Goal: Task Accomplishment & Management: Complete application form

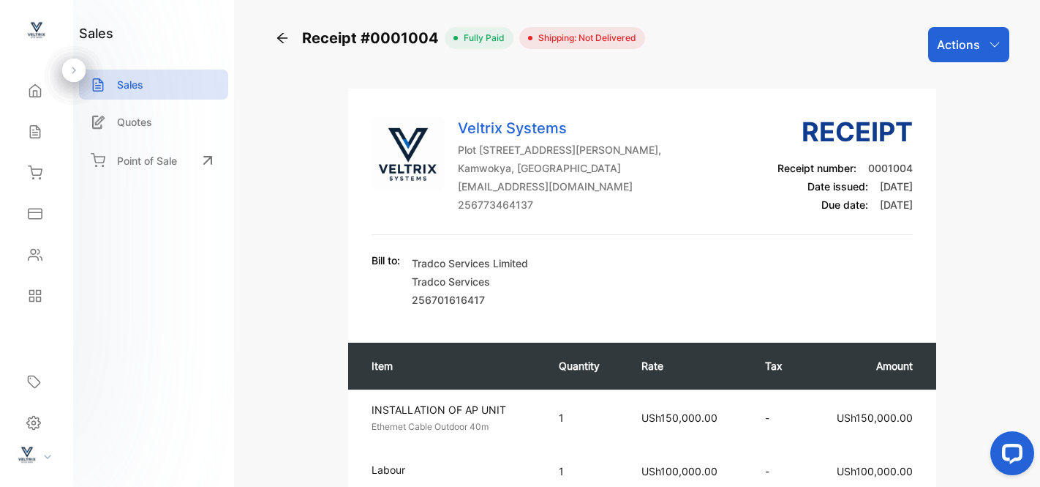
click at [997, 37] on div "Actions" at bounding box center [968, 44] width 81 height 35
click at [751, 40] on div "Receipt #0001004 fully paid Shipping: Not Delivered Actions Print packing slip …" at bounding box center [642, 44] width 735 height 35
click at [282, 37] on icon at bounding box center [282, 38] width 15 height 15
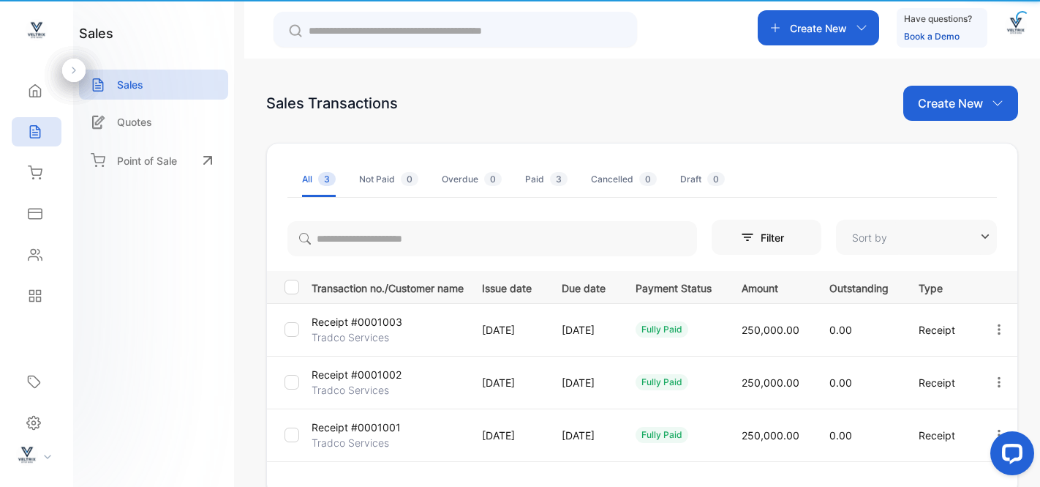
type input "**********"
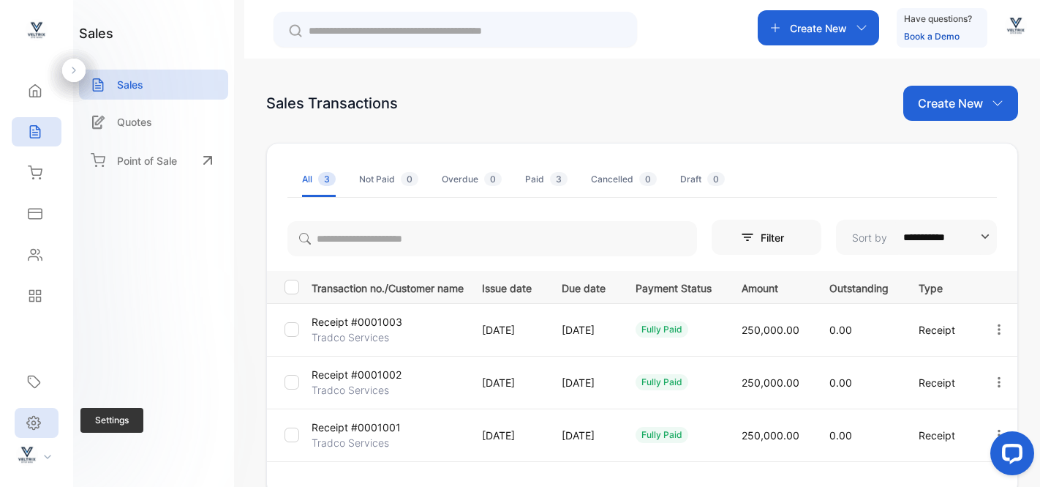
click at [34, 421] on icon at bounding box center [34, 423] width 4 height 4
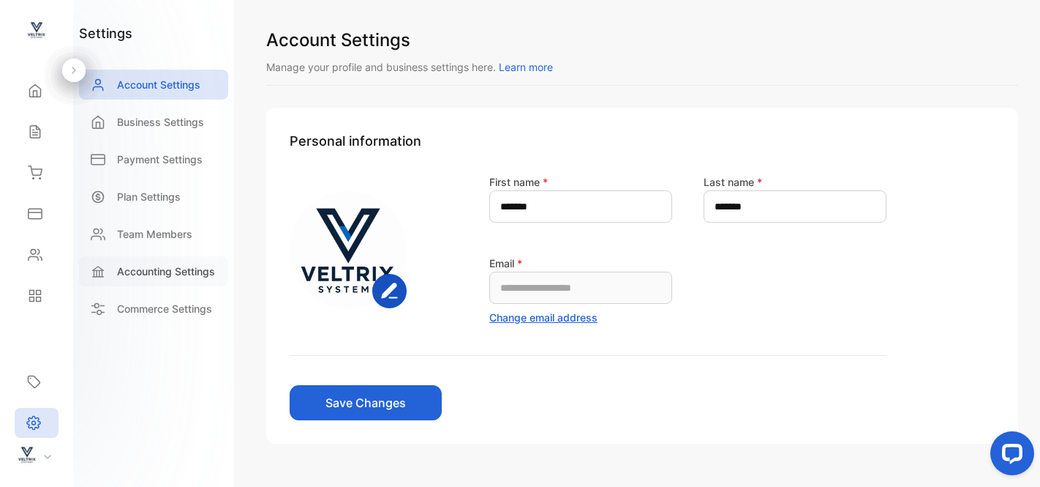
click at [152, 271] on p "Accounting Settings" at bounding box center [166, 270] width 98 height 15
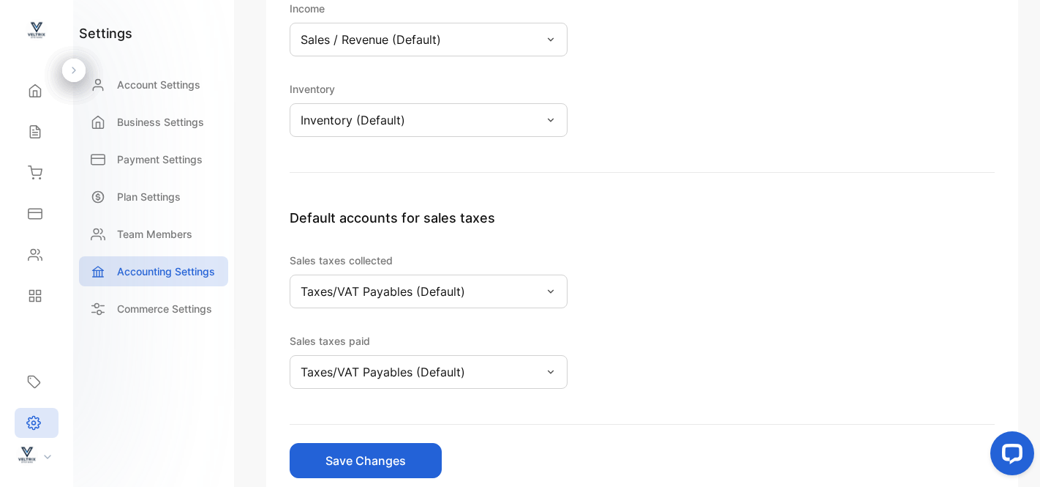
scroll to position [344, 0]
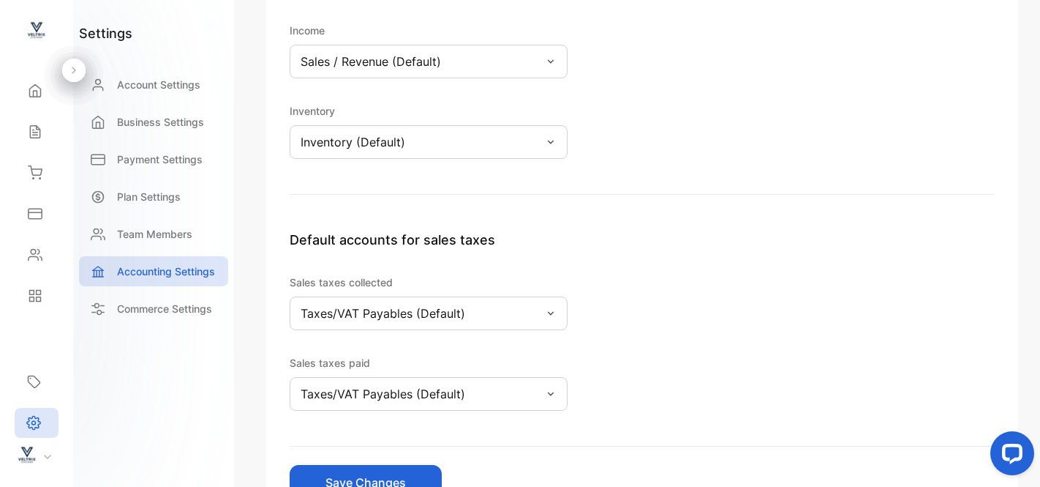
click at [545, 315] on icon at bounding box center [551, 313] width 12 height 12
click at [735, 311] on div "Default accounts for sales taxes Sales taxes collected Taxes/VAT Payables (Defa…" at bounding box center [642, 338] width 705 height 217
click at [511, 391] on div "Taxes/VAT Payables (Default)" at bounding box center [429, 394] width 278 height 34
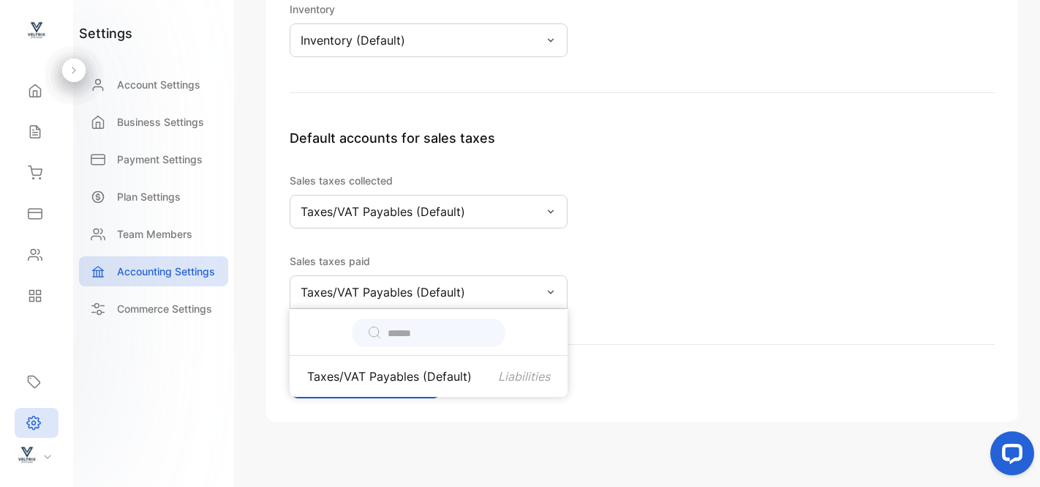
scroll to position [454, 0]
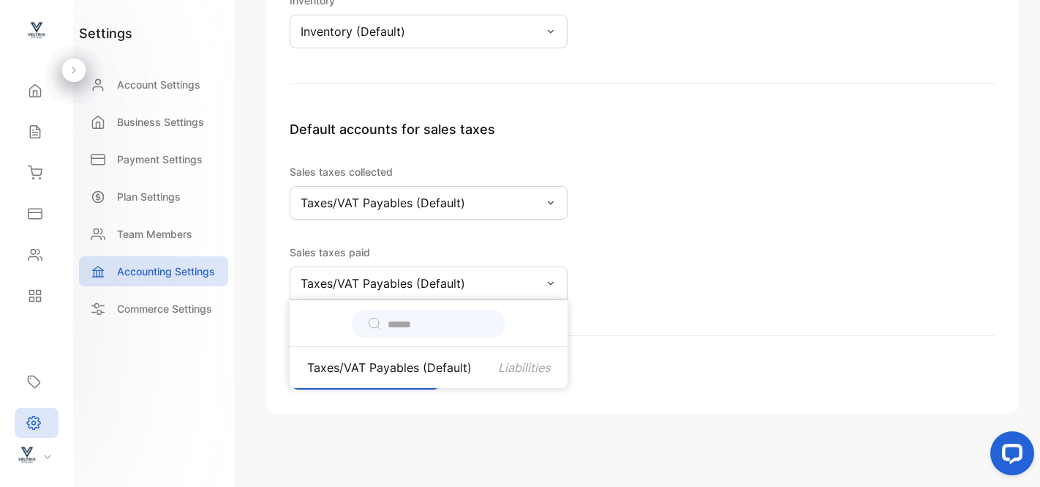
click at [394, 323] on input "text" at bounding box center [439, 324] width 102 height 15
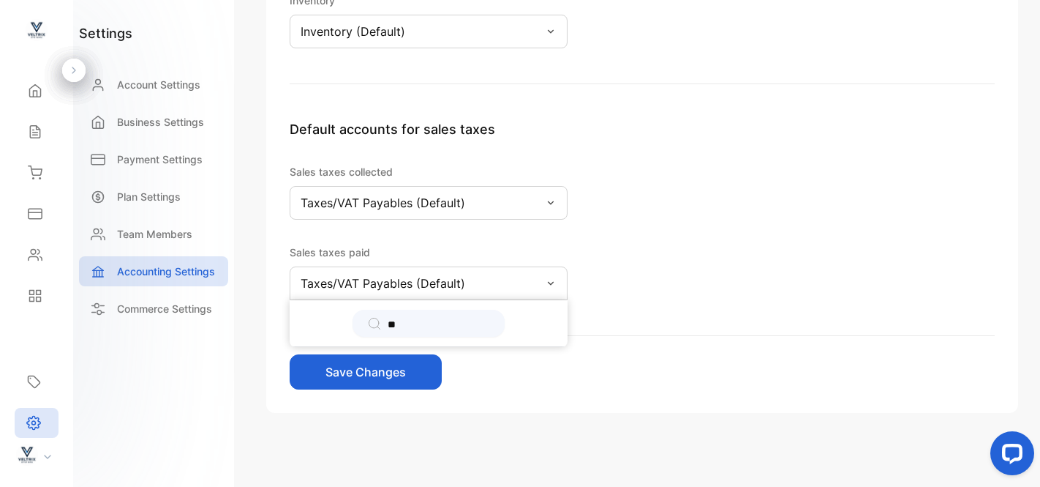
type input "*"
click at [670, 427] on div "Accounting Settings Fiscal Year End [DATE] Change Default accounts for Cash and…" at bounding box center [642, 243] width 796 height 487
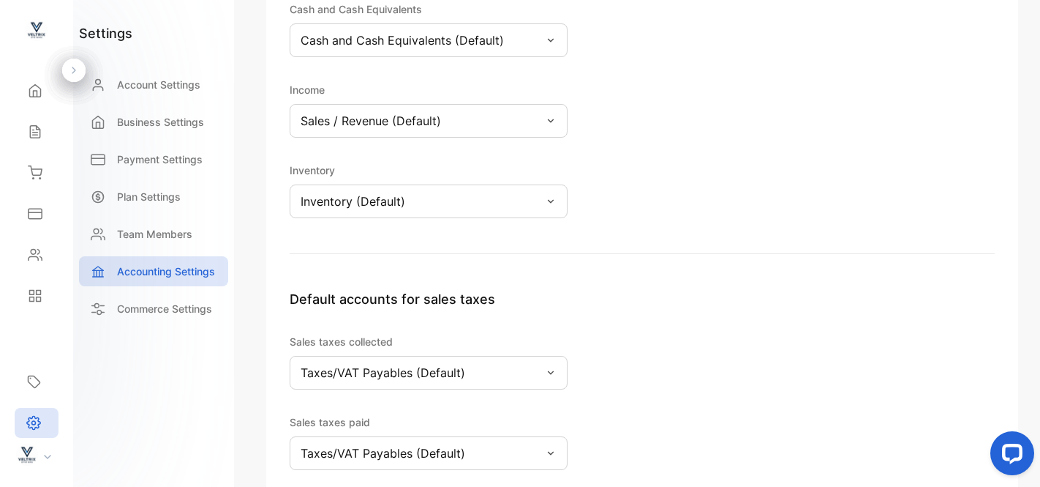
scroll to position [277, 0]
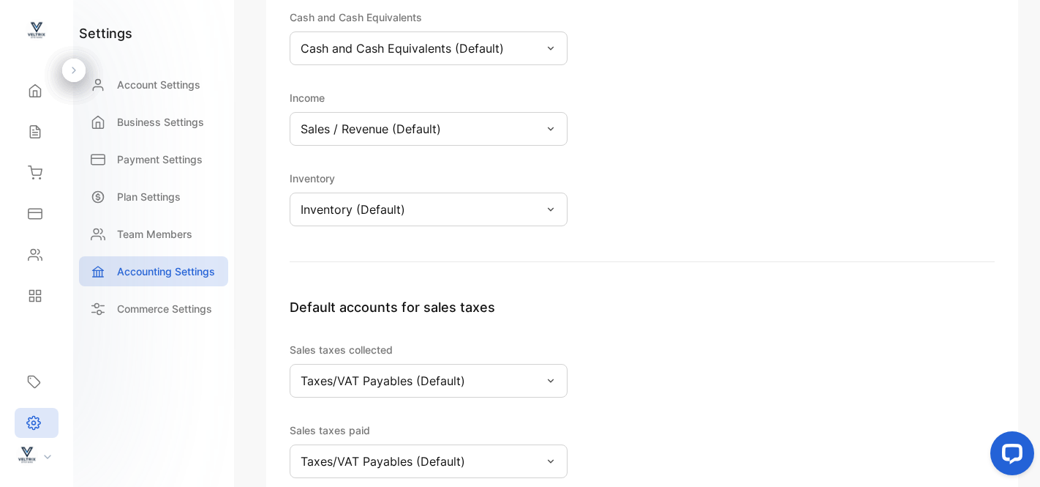
click at [535, 205] on div "Inventory (Default)" at bounding box center [429, 209] width 278 height 34
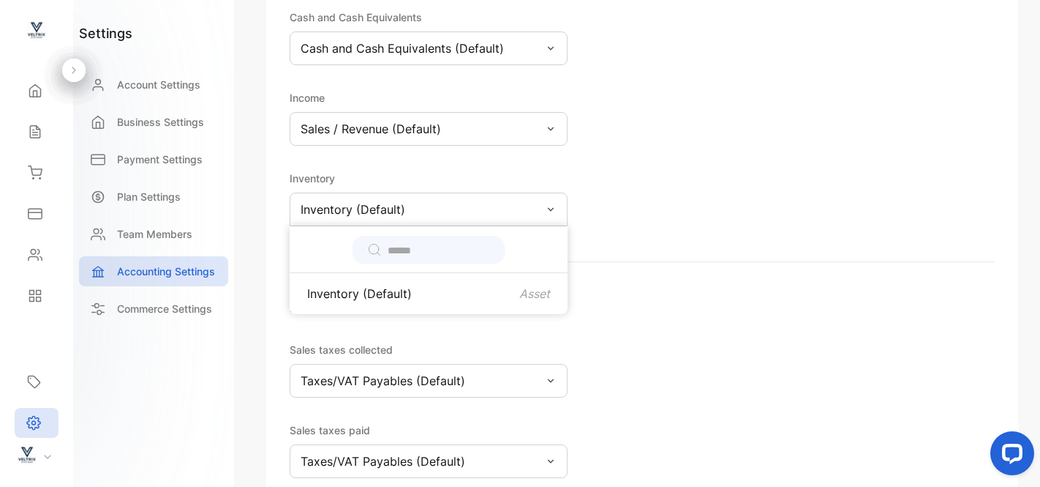
click at [535, 205] on div "Inventory (Default)" at bounding box center [429, 209] width 278 height 34
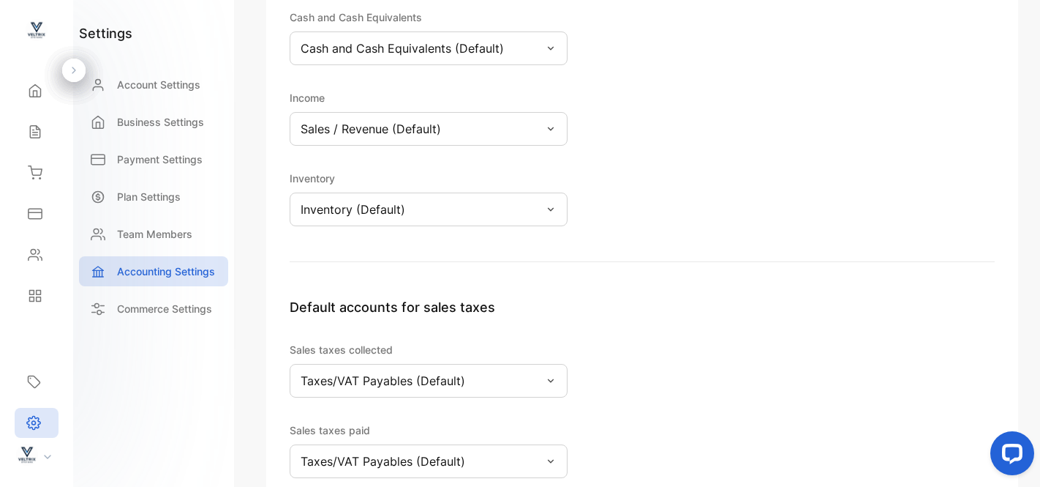
click at [544, 116] on div "Sales / Revenue (Default)" at bounding box center [429, 129] width 278 height 34
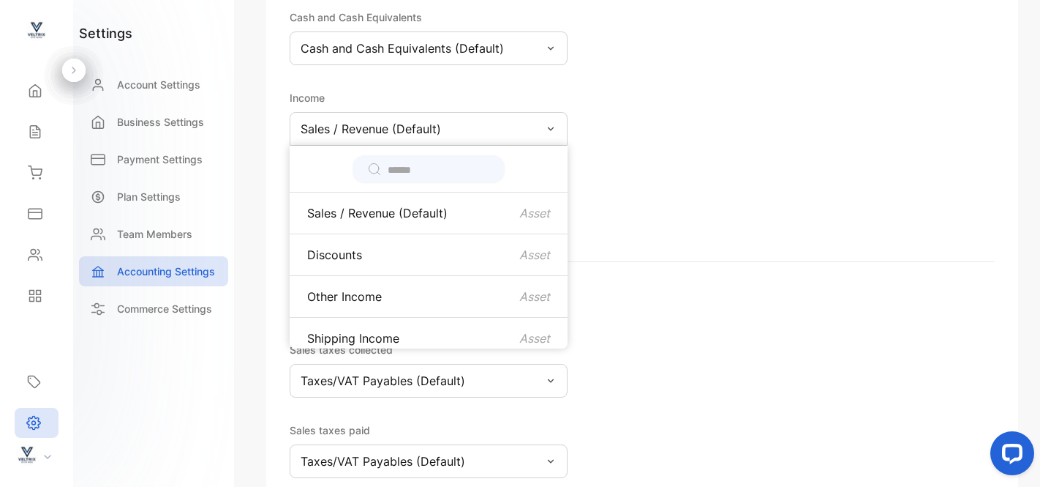
click at [653, 94] on div "Default accounts for Cash and Cash Equivalents Cash and Cash Equivalents (Defau…" at bounding box center [642, 113] width 705 height 297
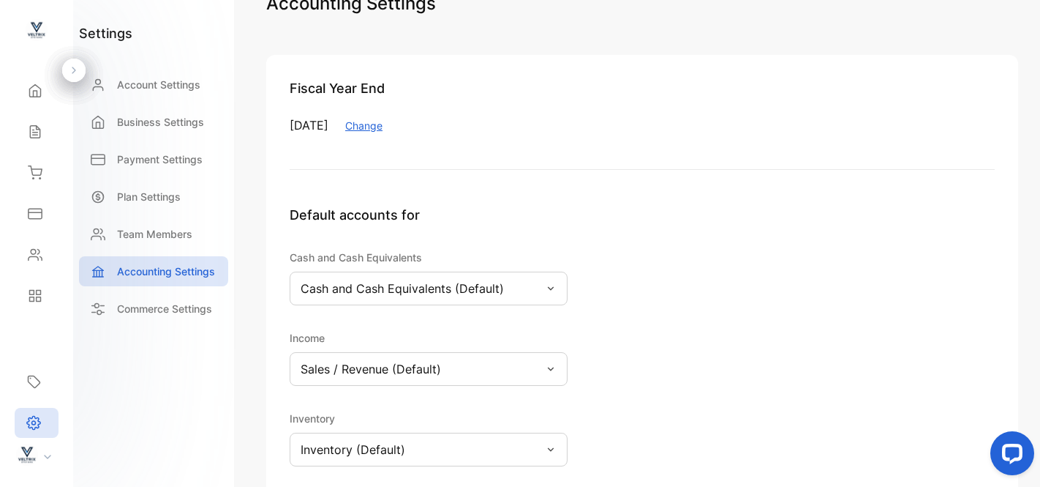
scroll to position [34, 0]
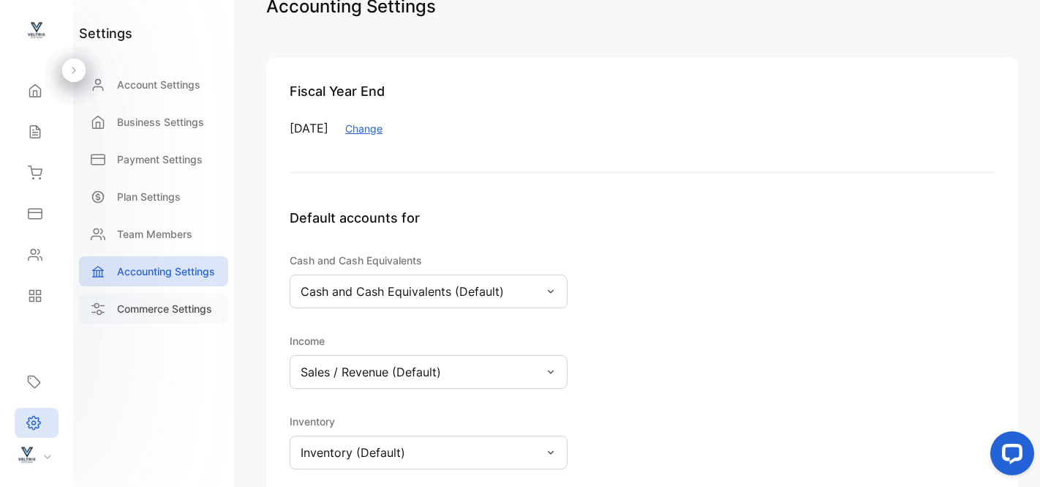
click at [159, 312] on p "Commerce Settings" at bounding box center [164, 308] width 95 height 15
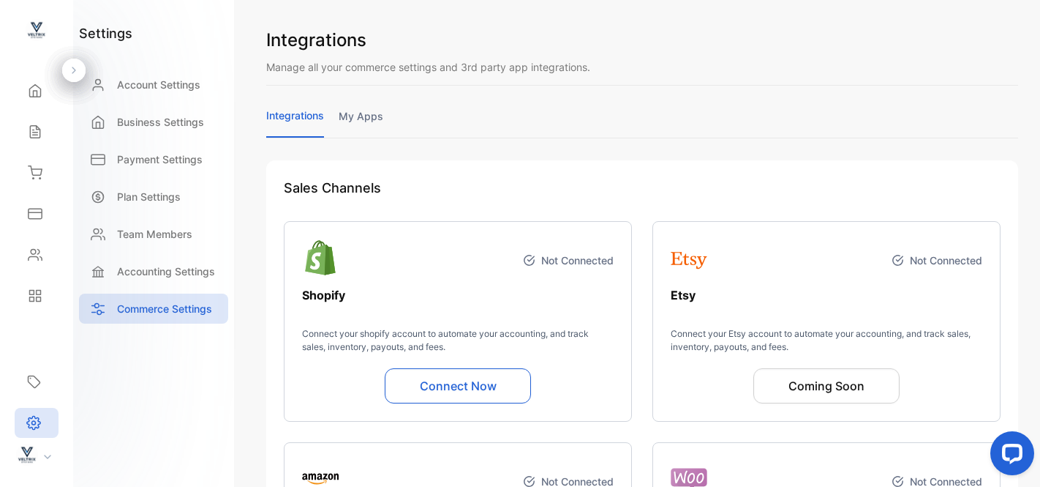
click at [365, 120] on link "my apps" at bounding box center [361, 122] width 45 height 29
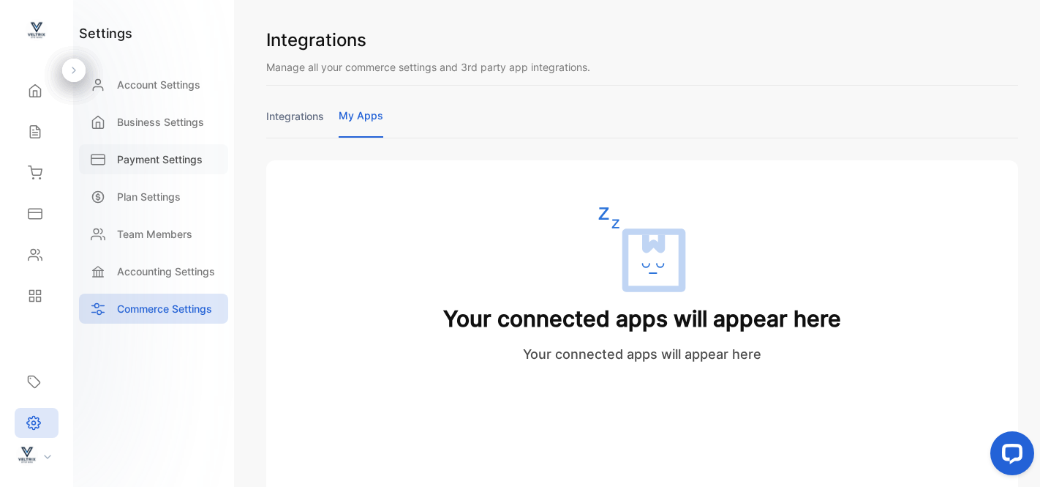
click at [141, 157] on p "Payment Settings" at bounding box center [160, 158] width 86 height 15
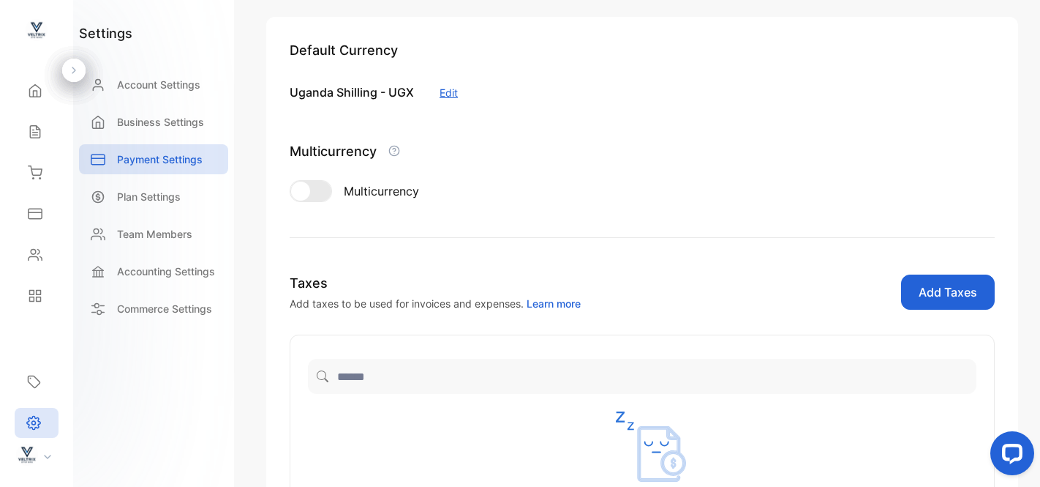
scroll to position [142, 0]
click at [323, 191] on div at bounding box center [310, 192] width 41 height 20
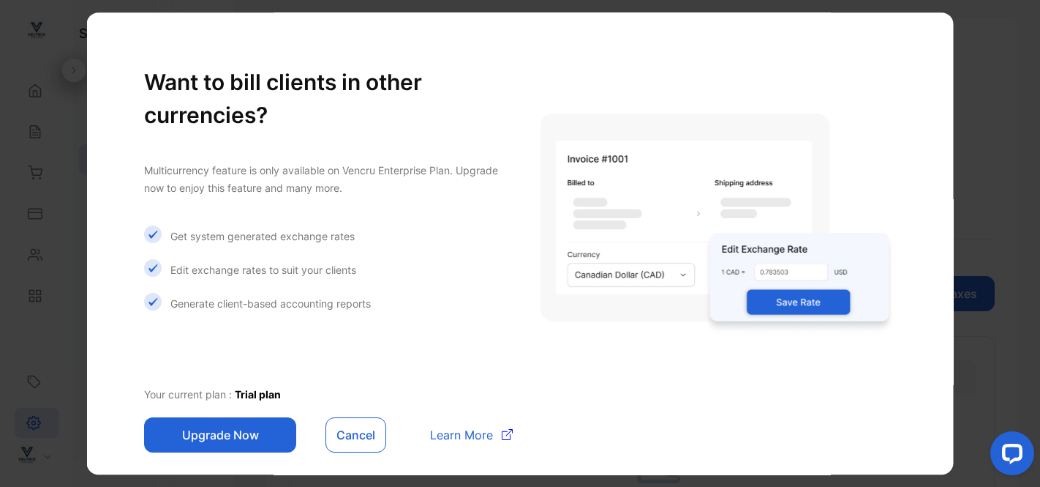
click at [360, 436] on button "Cancel" at bounding box center [356, 434] width 61 height 35
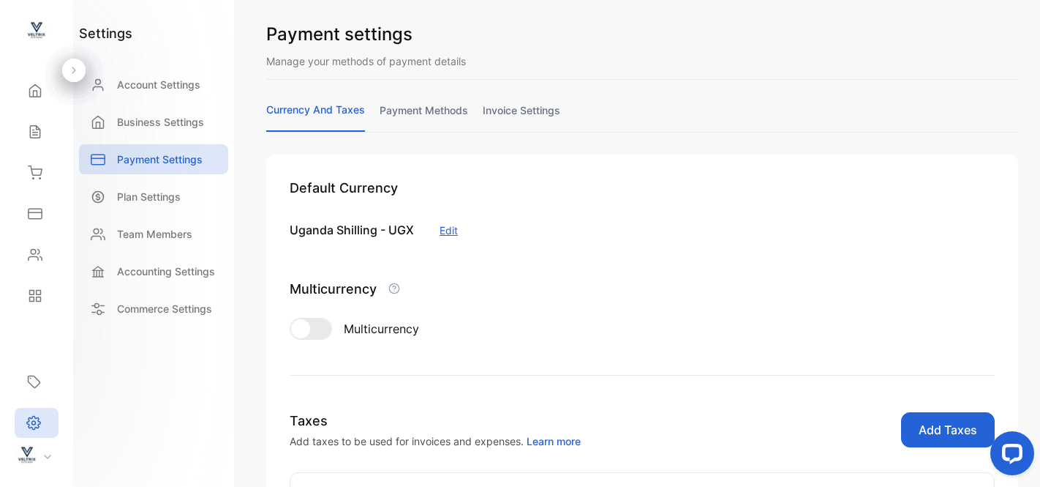
scroll to position [3, 0]
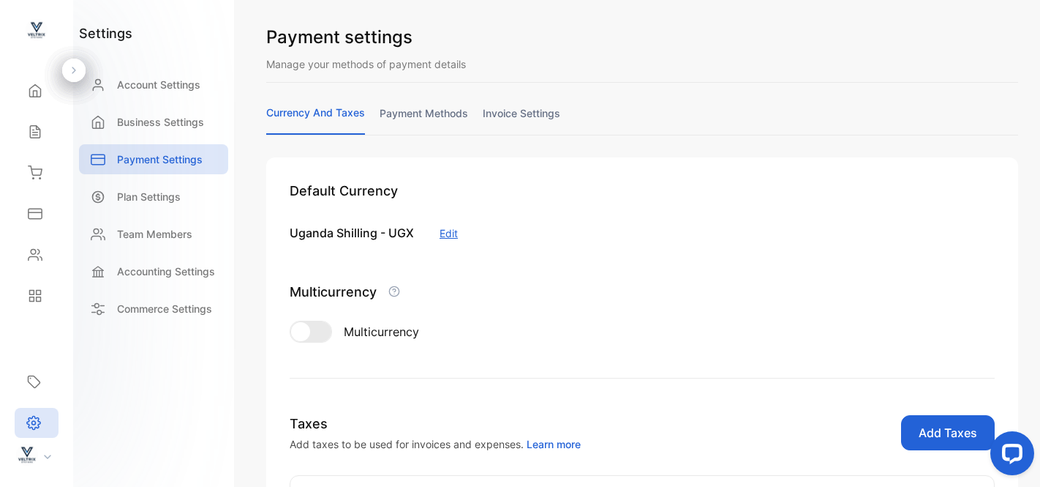
click at [417, 113] on link "payment methods" at bounding box center [424, 119] width 89 height 29
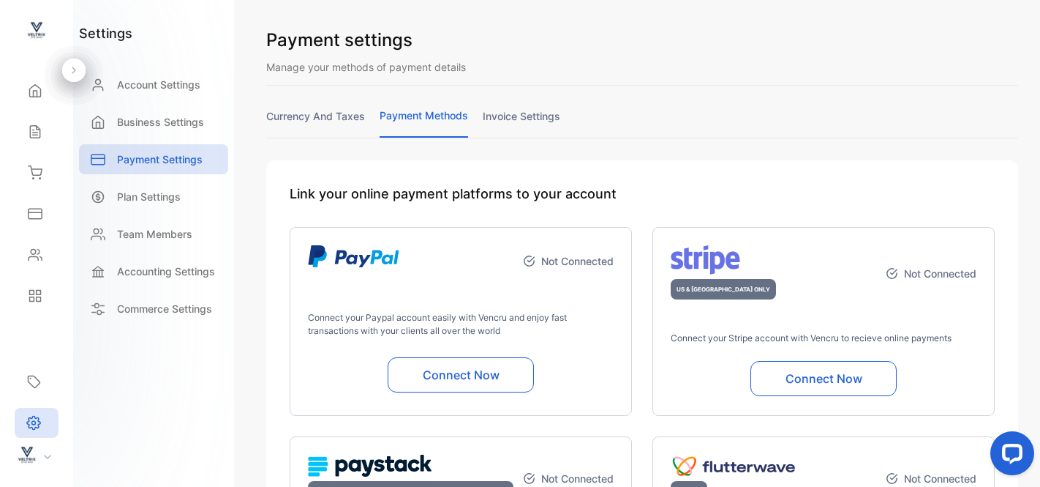
click at [521, 108] on link "invoice settings" at bounding box center [522, 122] width 78 height 29
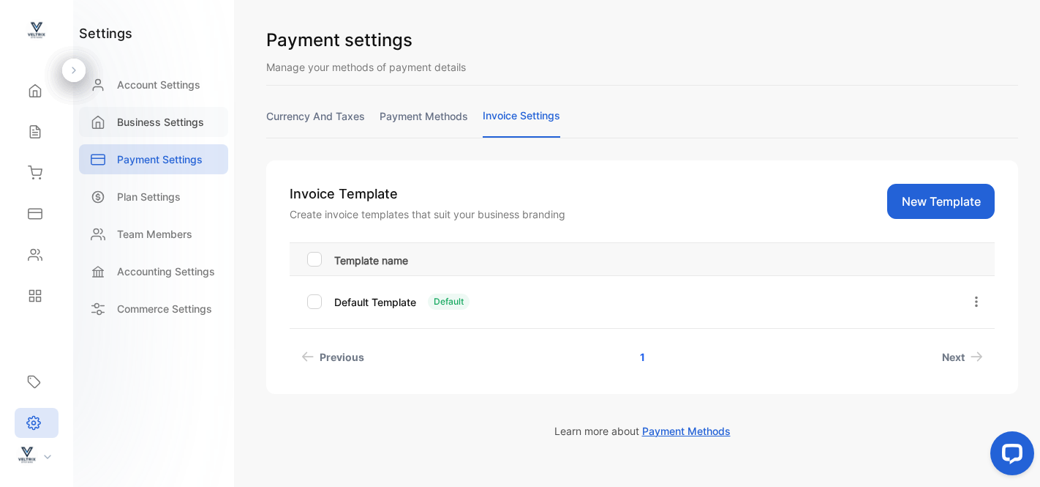
click at [133, 116] on p "Business Settings" at bounding box center [160, 121] width 87 height 15
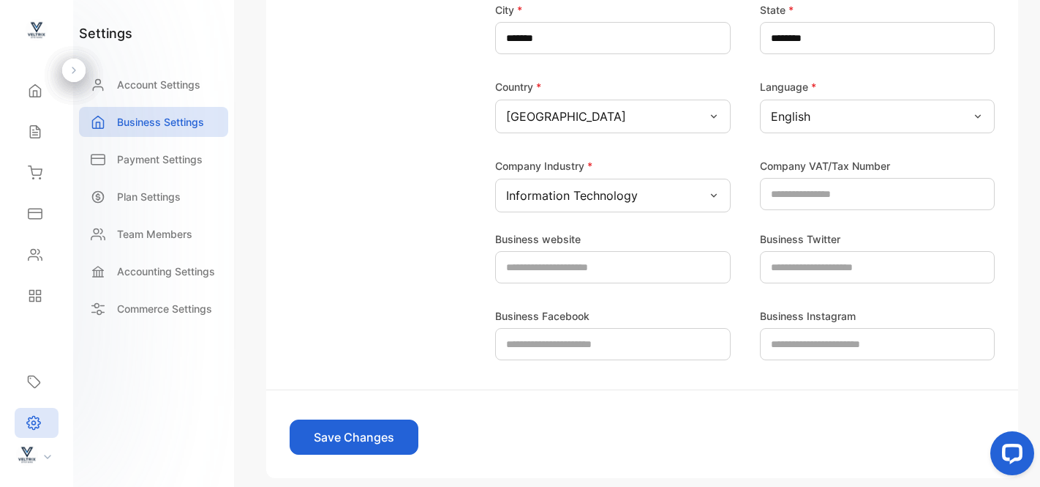
scroll to position [451, 0]
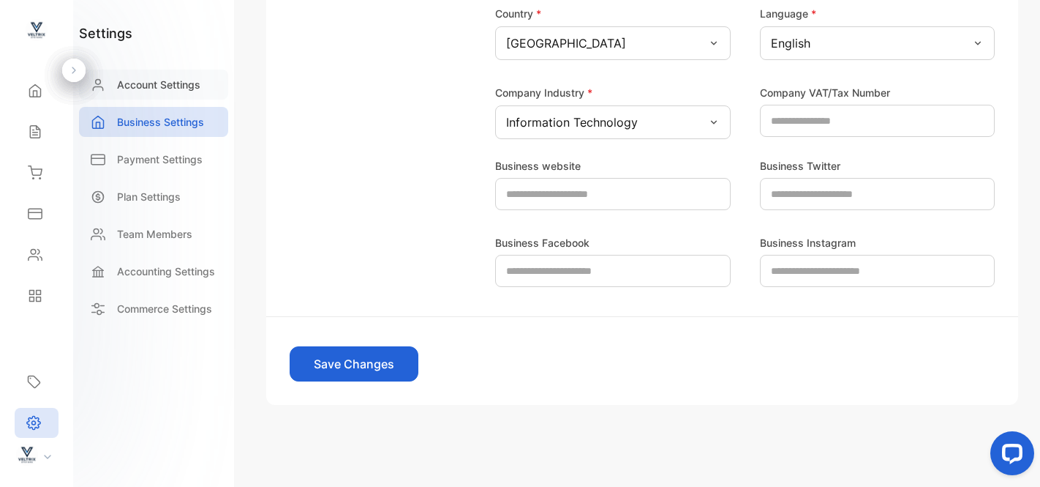
click at [165, 89] on p "Account Settings" at bounding box center [158, 84] width 83 height 15
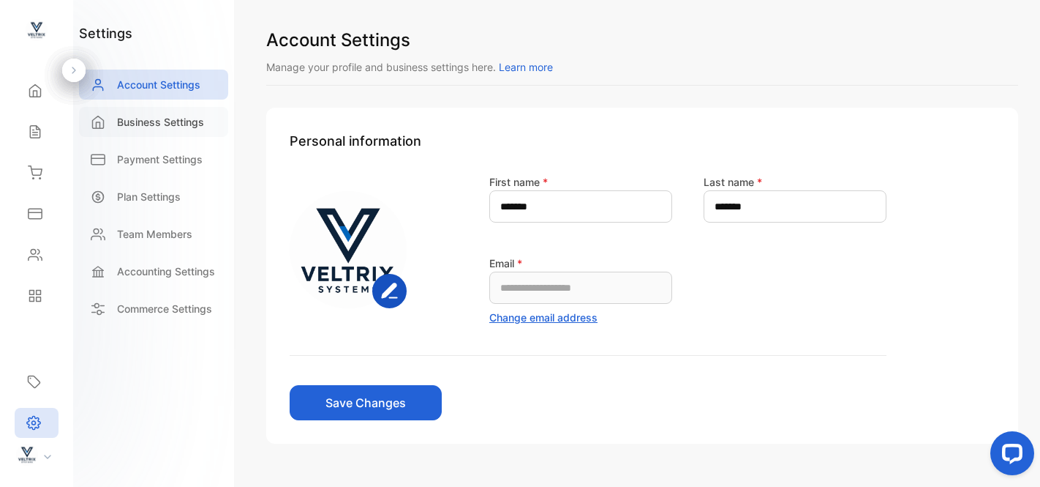
click at [124, 124] on p "Business Settings" at bounding box center [160, 121] width 87 height 15
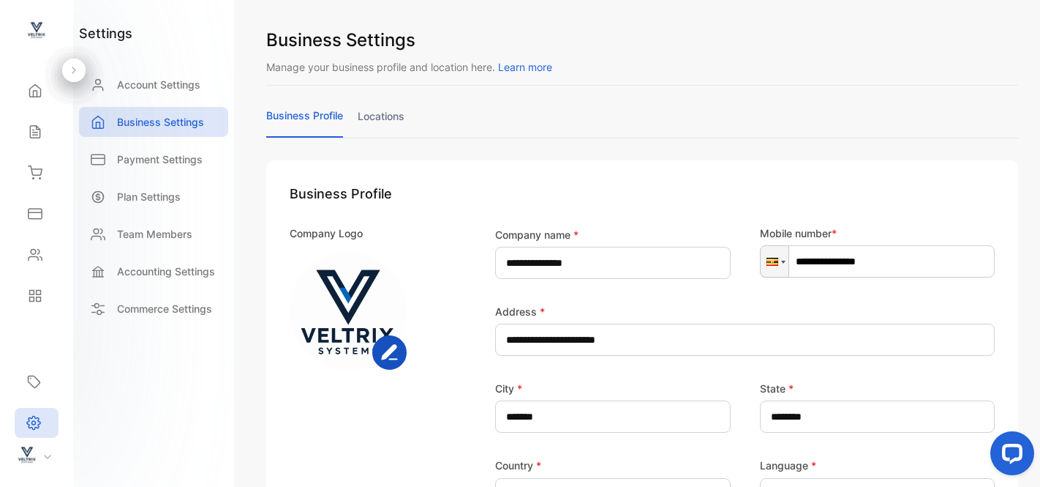
click at [385, 121] on link "locations" at bounding box center [381, 122] width 47 height 29
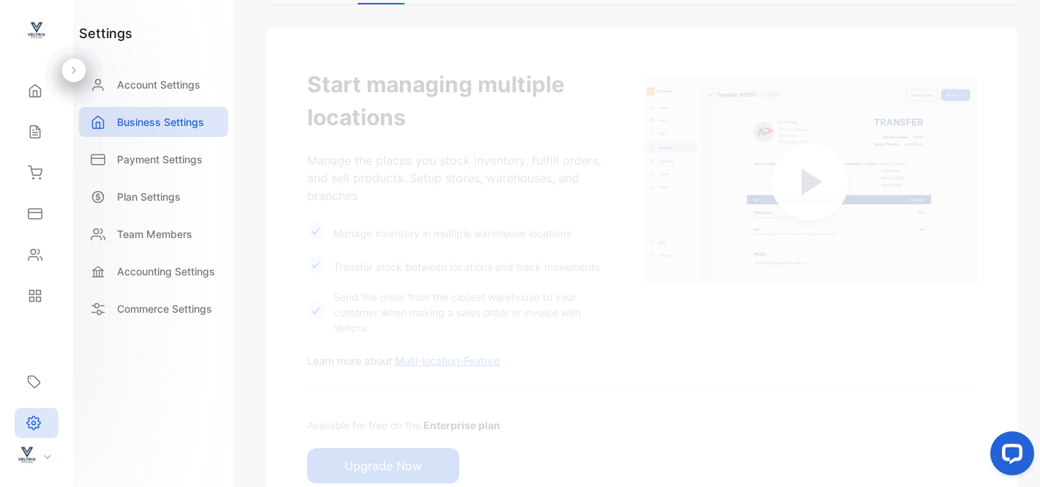
scroll to position [235, 0]
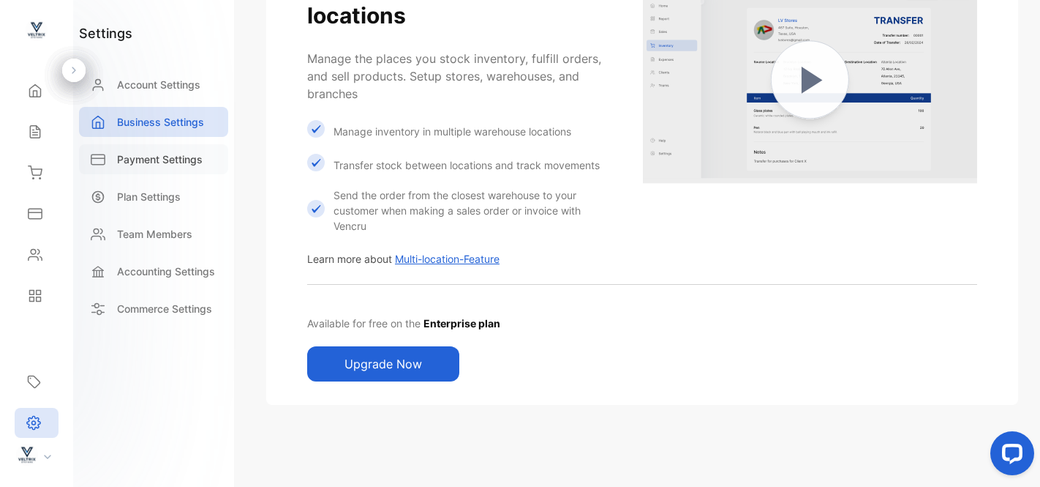
click at [147, 156] on p "Payment Settings" at bounding box center [160, 158] width 86 height 15
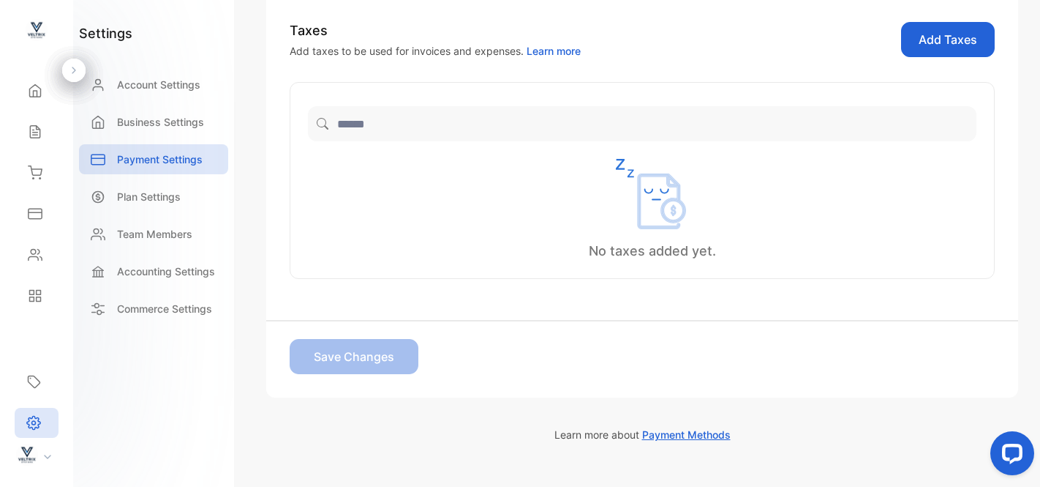
scroll to position [433, 0]
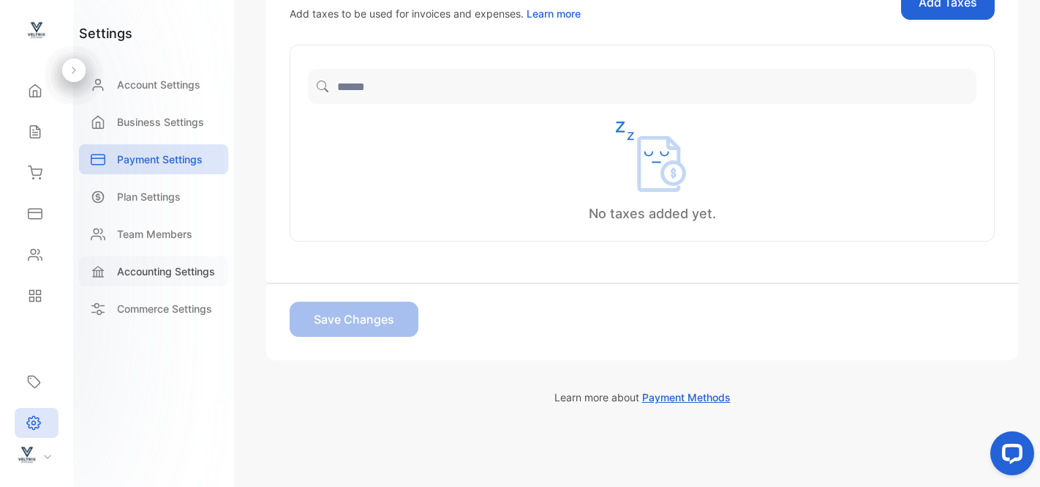
click at [159, 270] on p "Accounting Settings" at bounding box center [166, 270] width 98 height 15
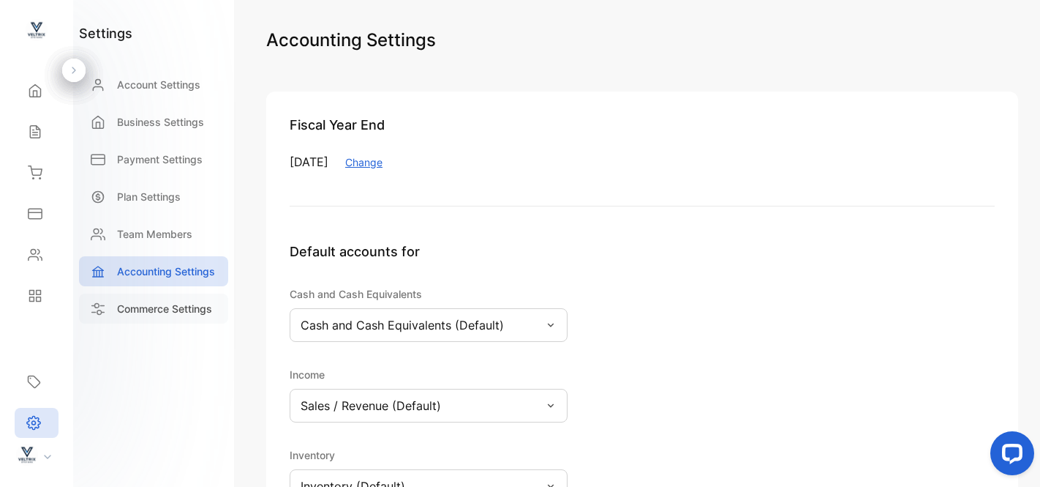
click at [132, 312] on p "Commerce Settings" at bounding box center [164, 308] width 95 height 15
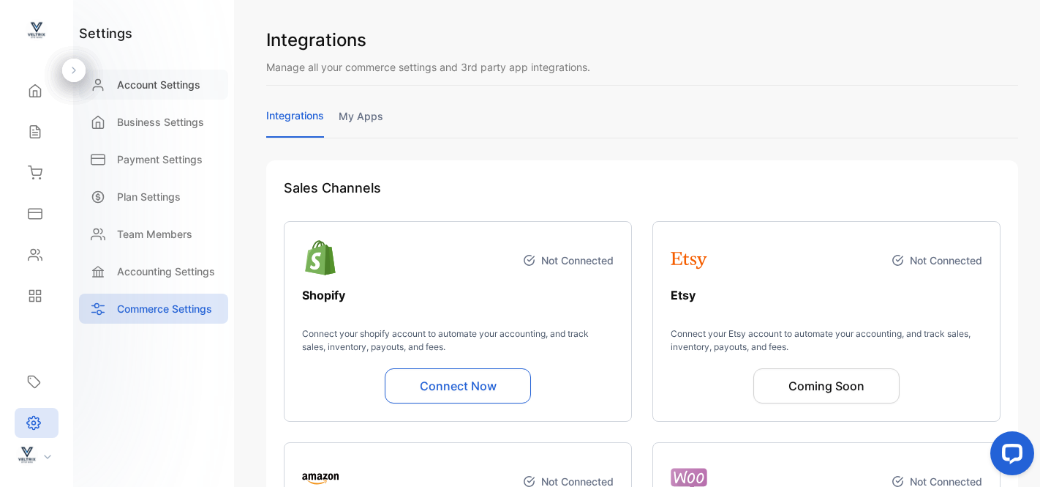
click at [125, 83] on p "Account Settings" at bounding box center [158, 84] width 83 height 15
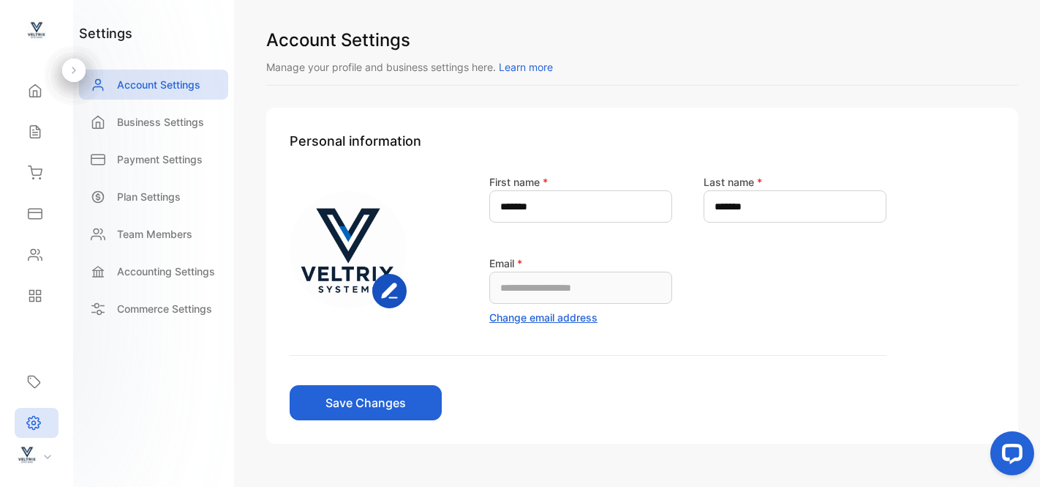
click at [49, 458] on div at bounding box center [41, 456] width 64 height 26
click at [35, 382] on icon at bounding box center [33, 381] width 15 height 15
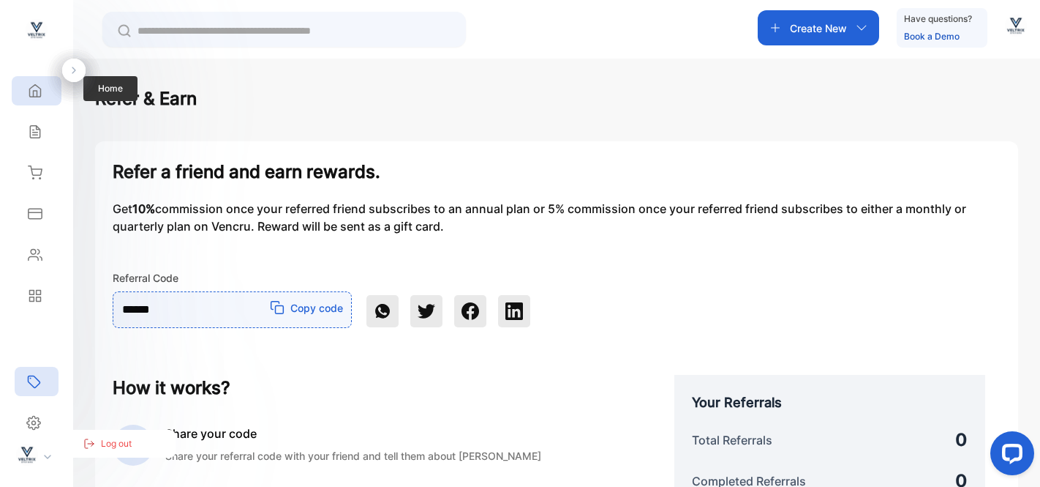
click at [40, 90] on icon at bounding box center [35, 90] width 15 height 15
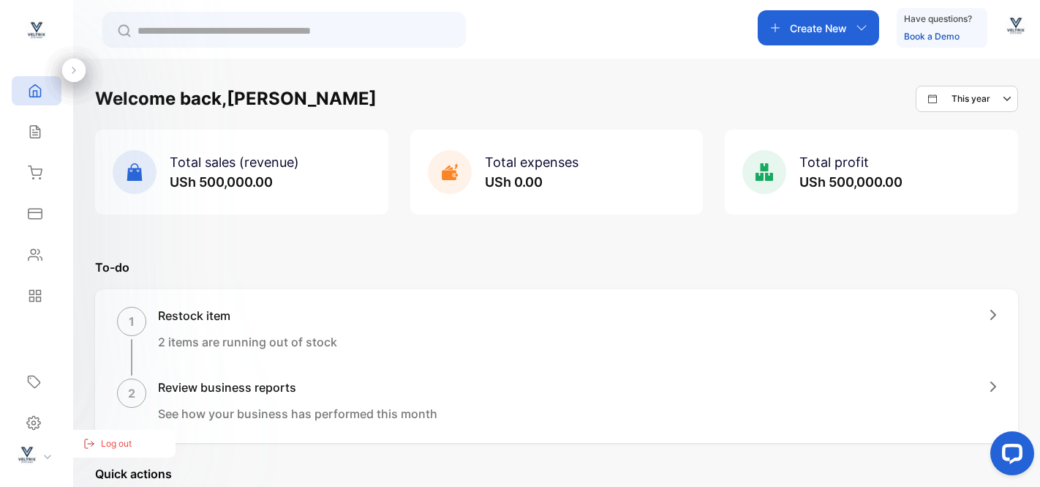
click at [1013, 23] on img "button" at bounding box center [1016, 26] width 22 height 22
click at [960, 70] on span "View profile" at bounding box center [959, 73] width 63 height 15
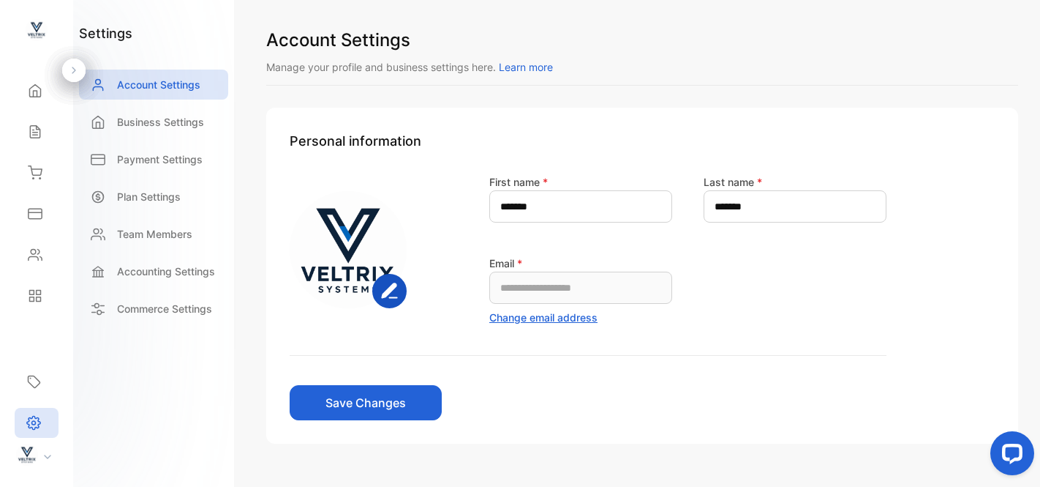
click at [551, 313] on button "Change email address" at bounding box center [543, 316] width 108 height 15
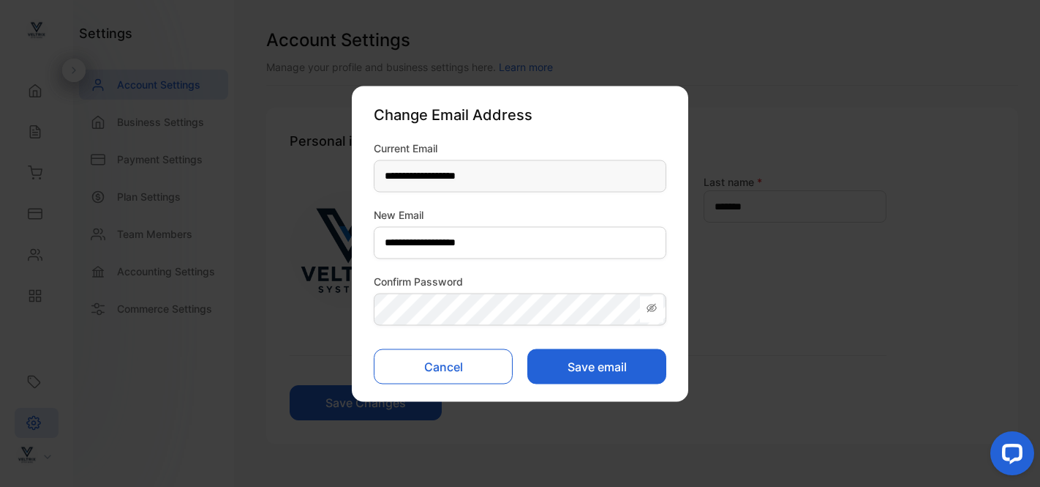
click at [453, 369] on button "Cancel" at bounding box center [443, 365] width 139 height 35
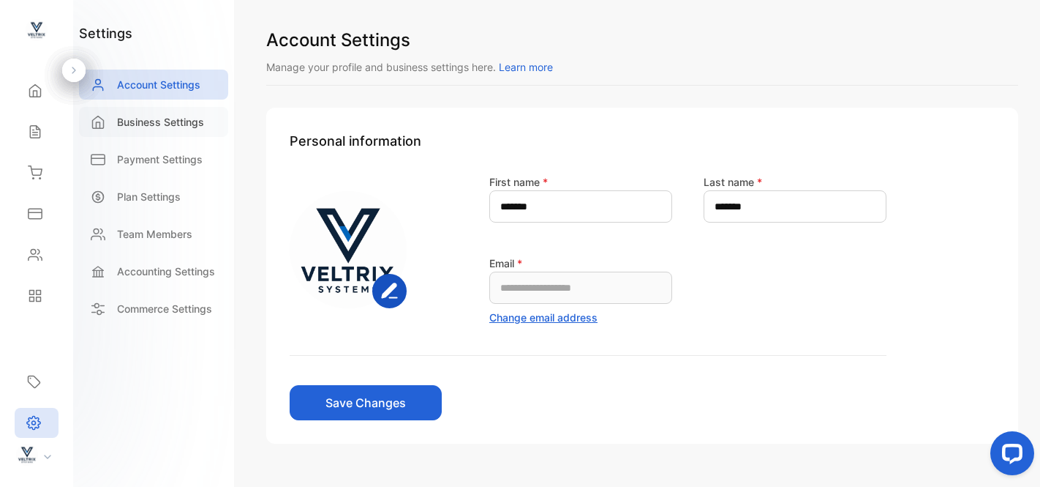
click at [146, 113] on div "Business Settings" at bounding box center [153, 122] width 149 height 30
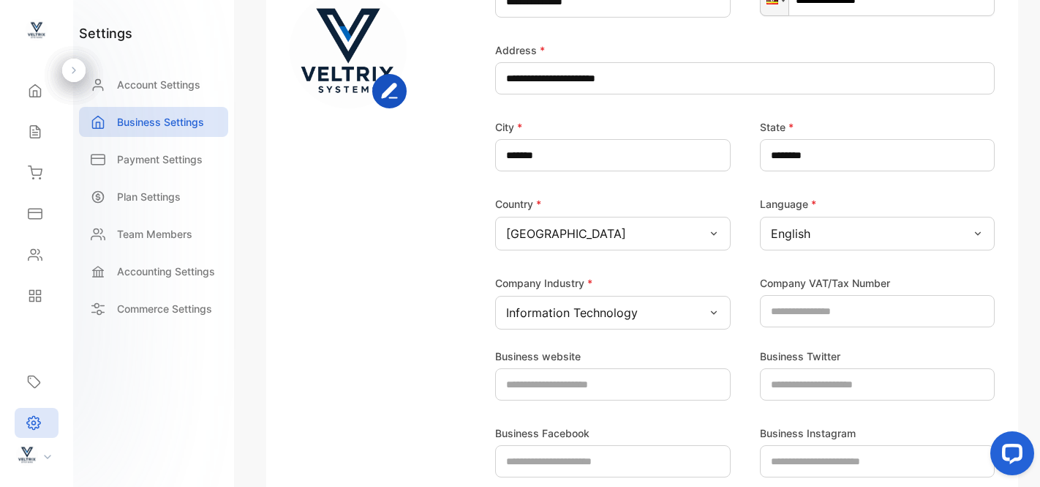
scroll to position [257, 0]
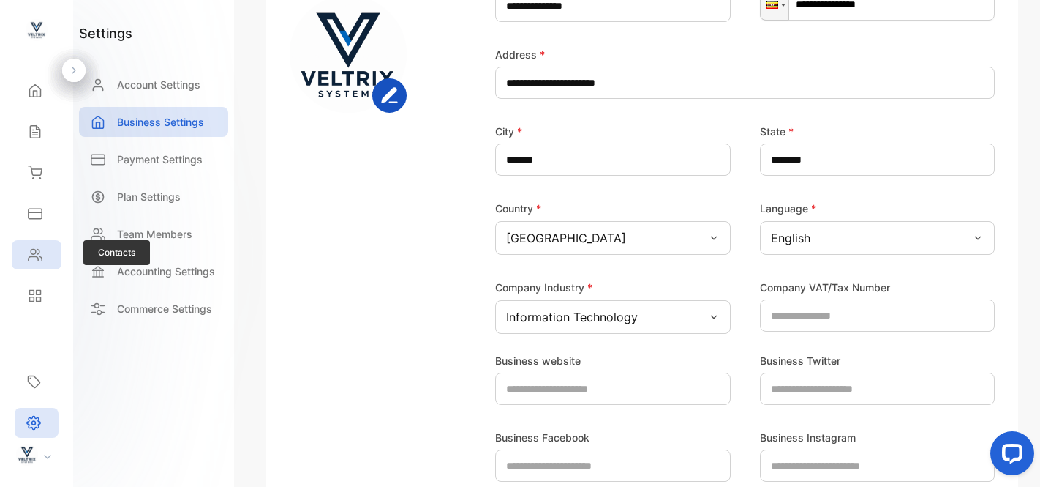
click at [32, 247] on icon at bounding box center [35, 254] width 15 height 15
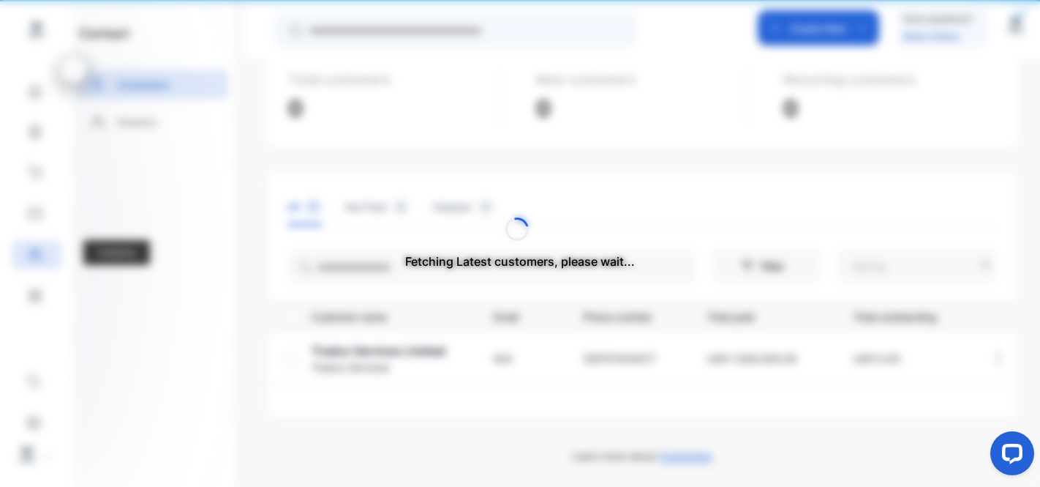
type input "**********"
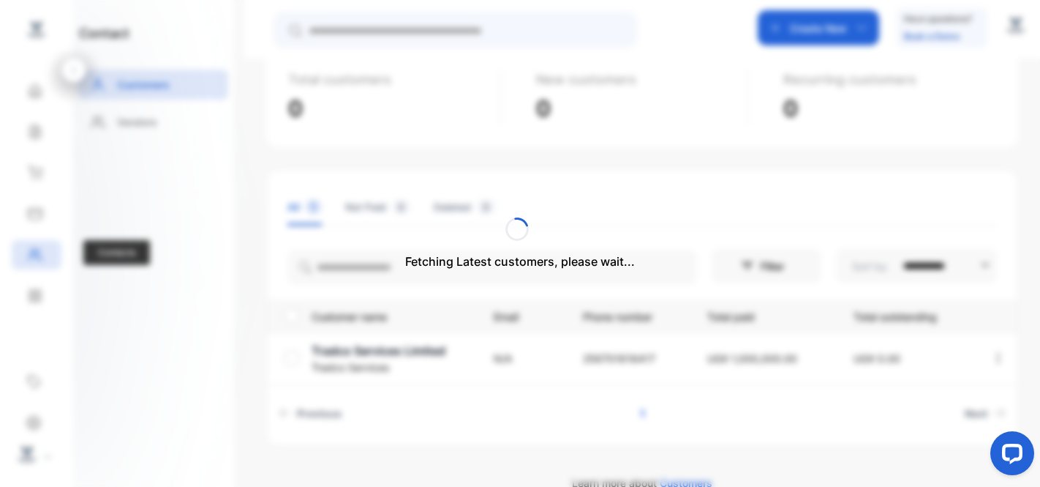
scroll to position [122, 0]
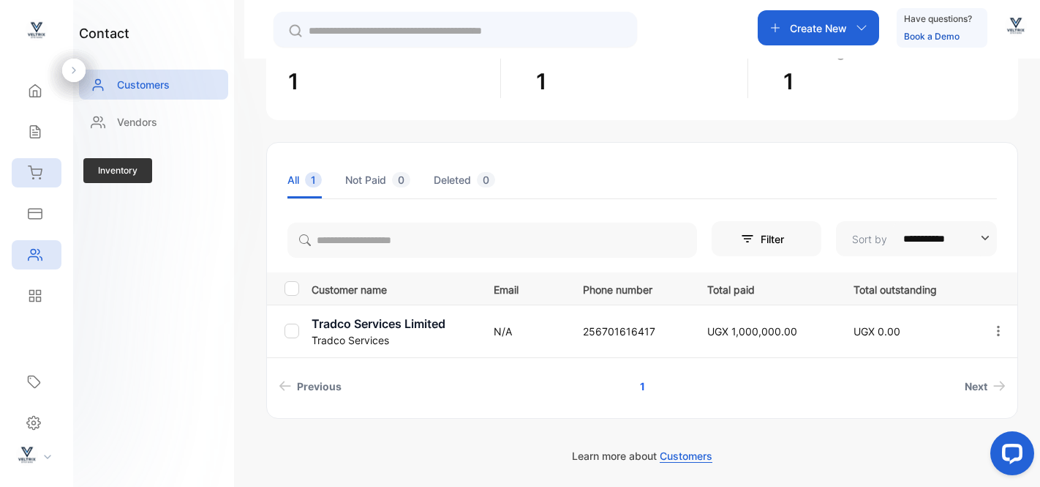
click at [36, 175] on icon at bounding box center [35, 172] width 13 height 12
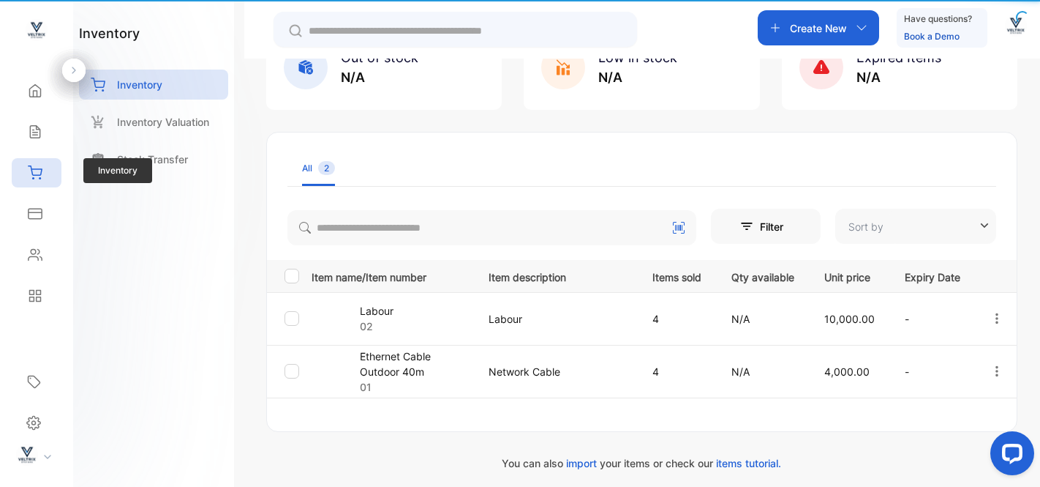
type input "**********"
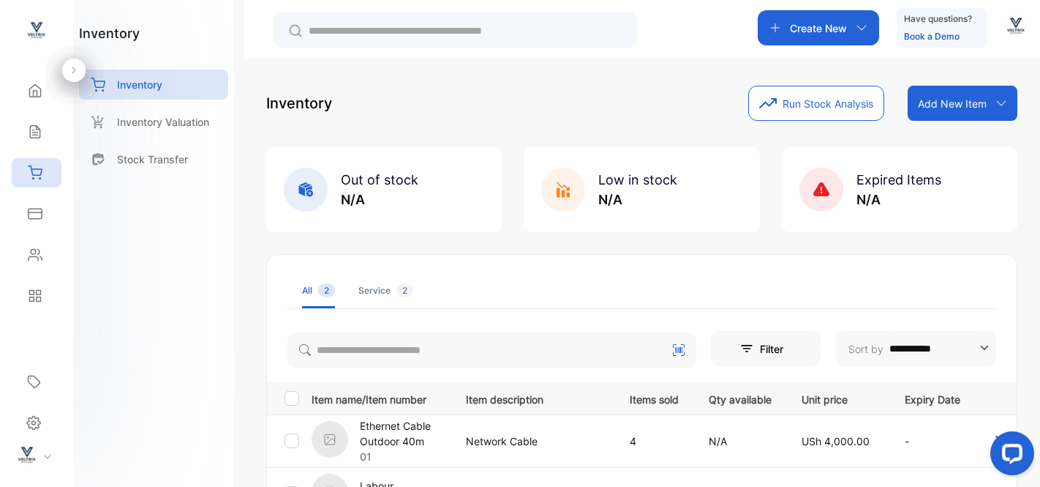
scroll to position [1, 0]
click at [134, 162] on p "Stock Transfer" at bounding box center [152, 158] width 71 height 15
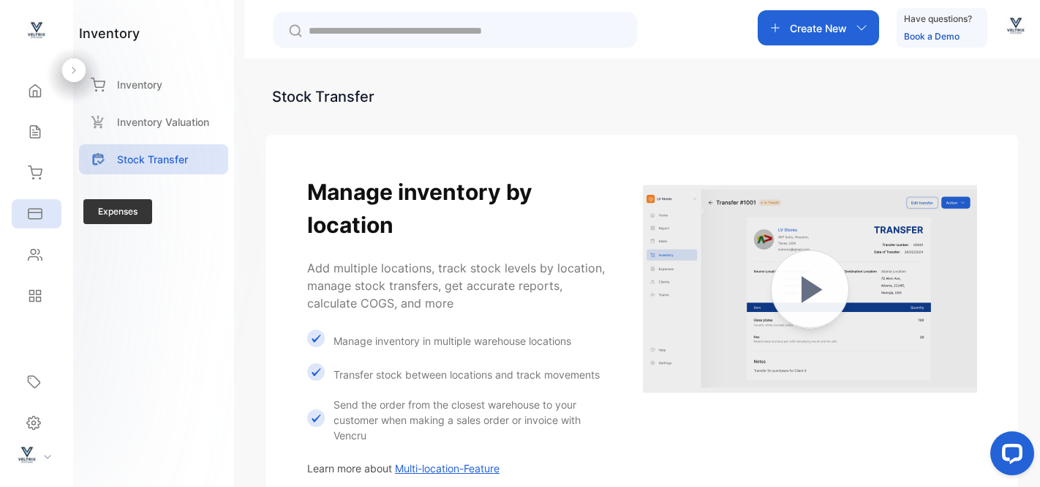
click at [30, 211] on icon at bounding box center [35, 213] width 15 height 15
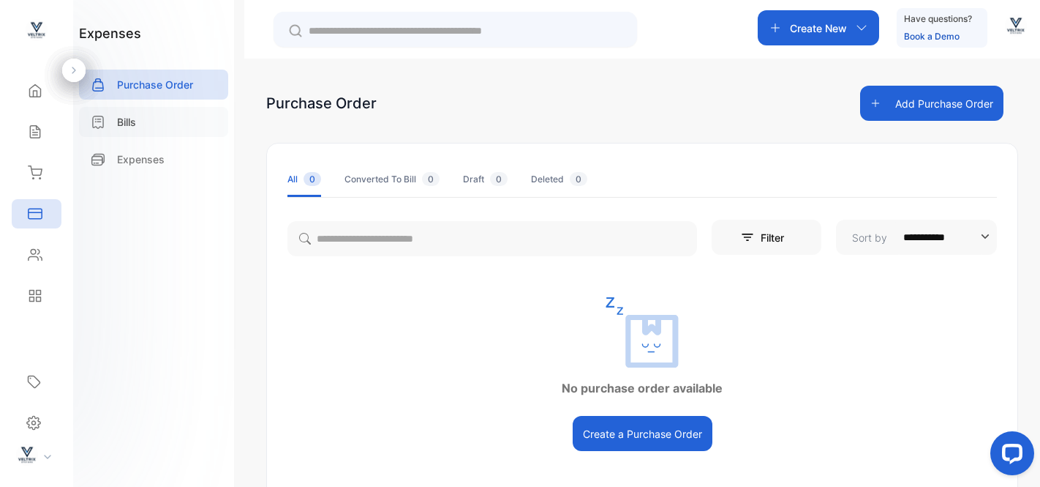
click at [121, 124] on p "Bills" at bounding box center [126, 121] width 19 height 15
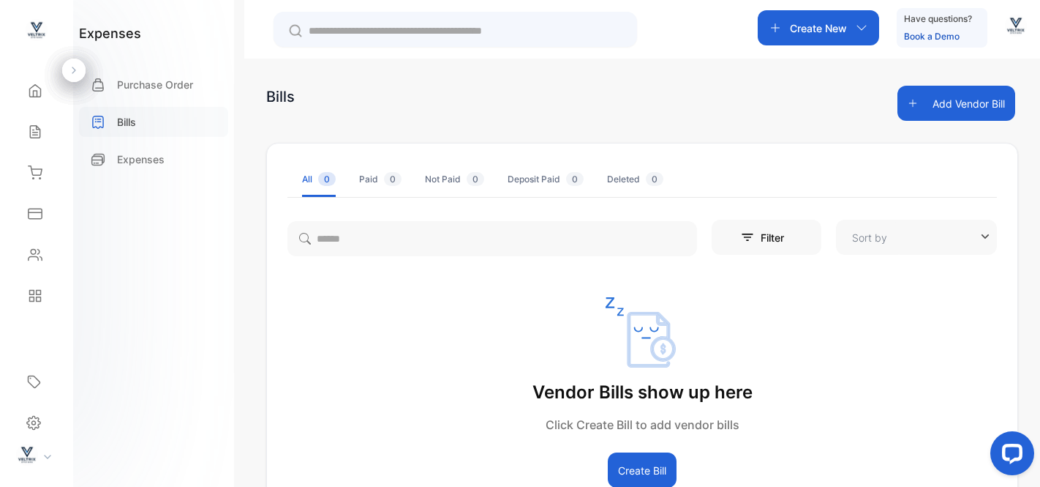
type input "**********"
click at [132, 86] on p "Purchase Order" at bounding box center [155, 84] width 76 height 15
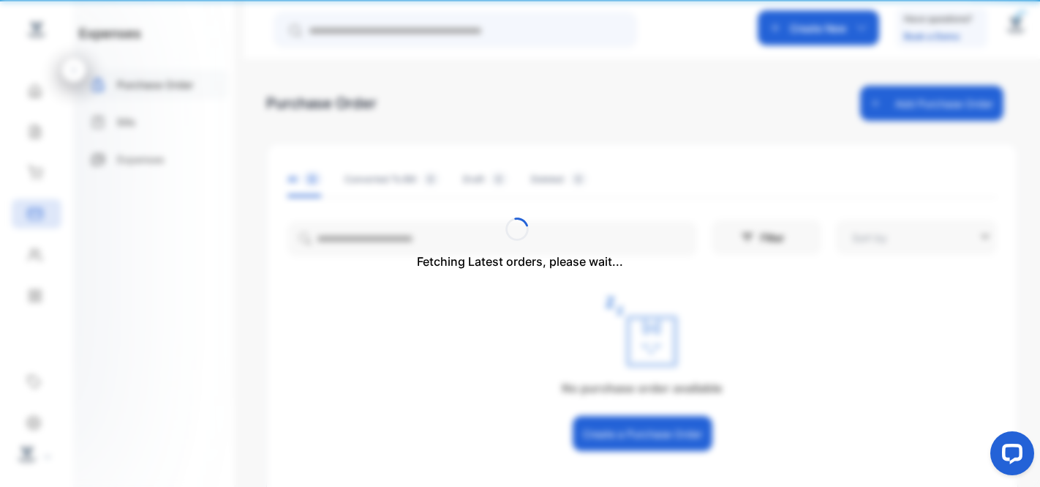
type input "**********"
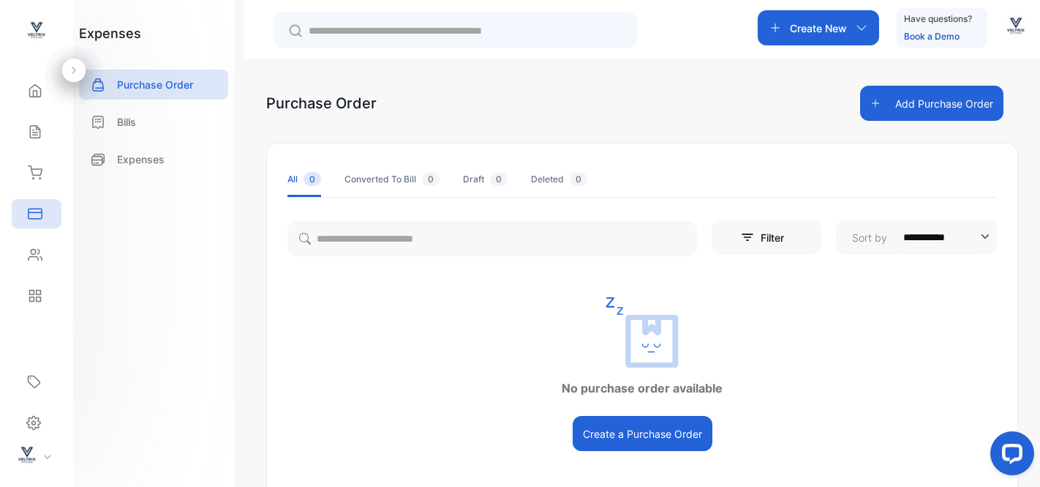
click at [857, 28] on icon "button" at bounding box center [862, 28] width 12 height 12
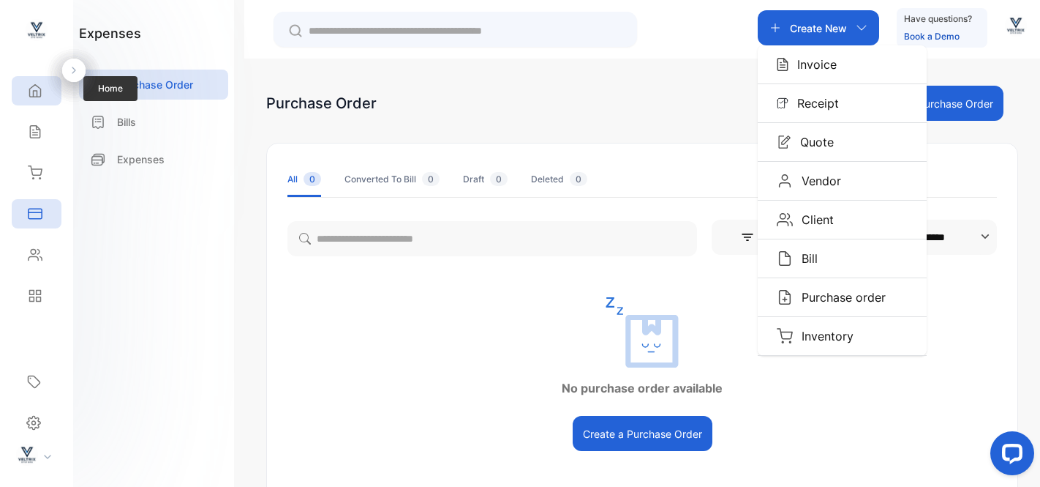
click at [36, 94] on icon at bounding box center [35, 90] width 15 height 15
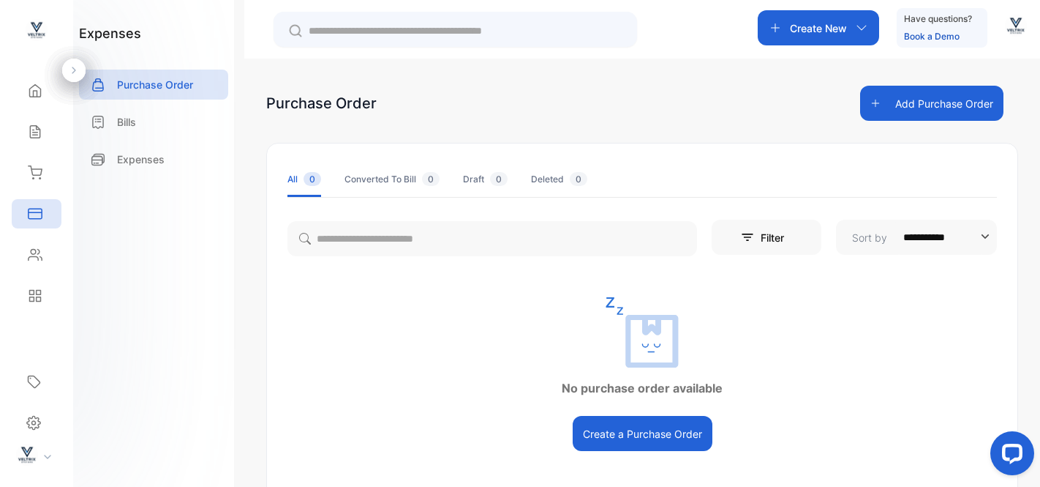
click at [33, 29] on img at bounding box center [37, 30] width 22 height 22
click at [44, 92] on div "Home" at bounding box center [37, 90] width 50 height 29
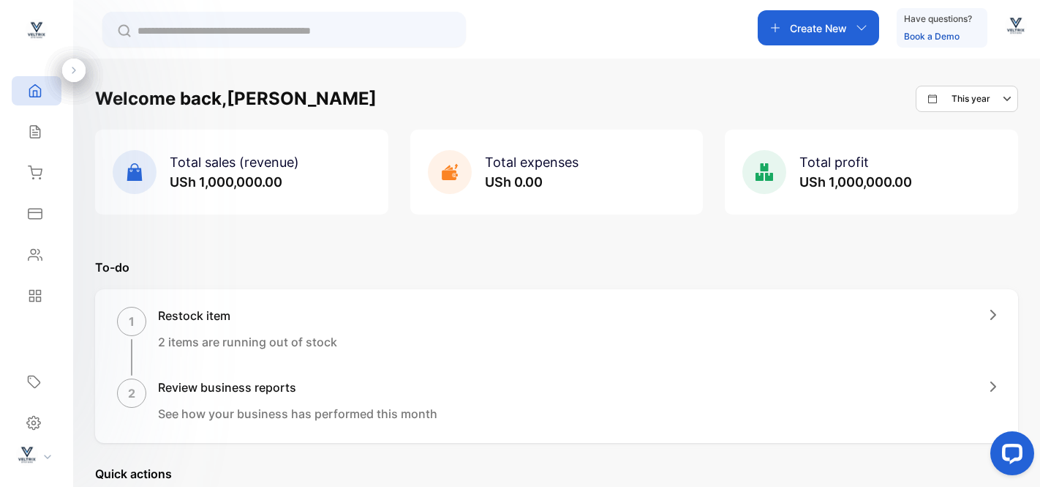
click at [1019, 31] on img "button" at bounding box center [1016, 26] width 22 height 22
click at [37, 417] on icon at bounding box center [33, 422] width 13 height 13
click at [36, 421] on icon at bounding box center [33, 422] width 15 height 15
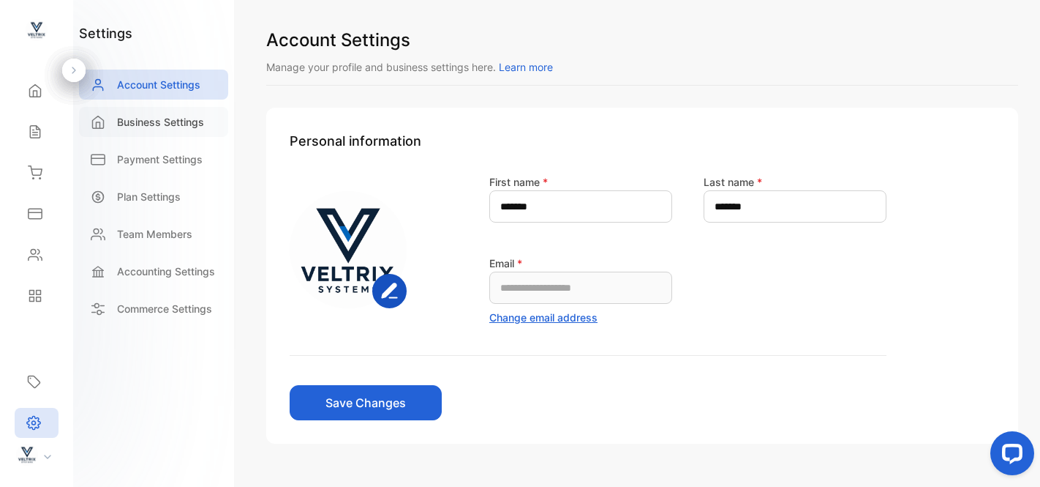
click at [135, 129] on div "Business Settings" at bounding box center [153, 122] width 149 height 30
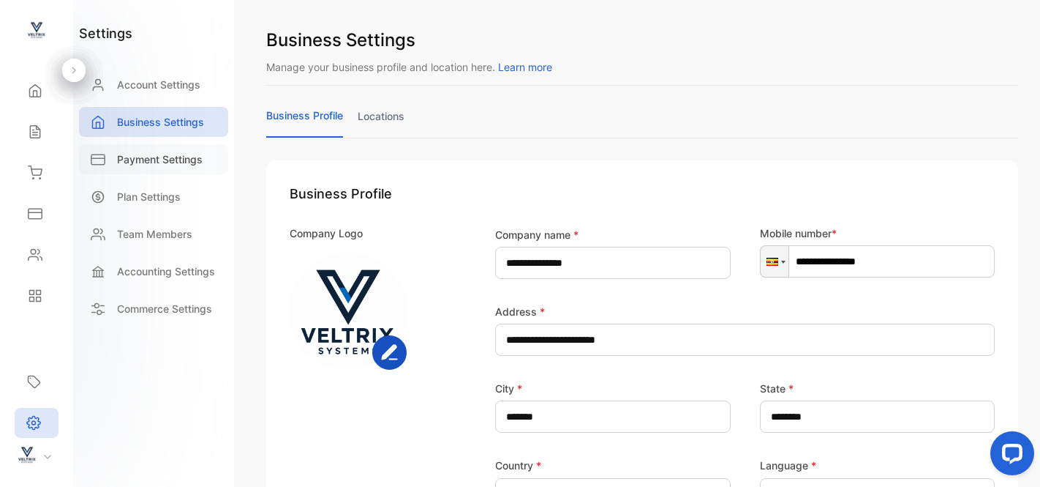
click at [148, 157] on p "Payment Settings" at bounding box center [160, 158] width 86 height 15
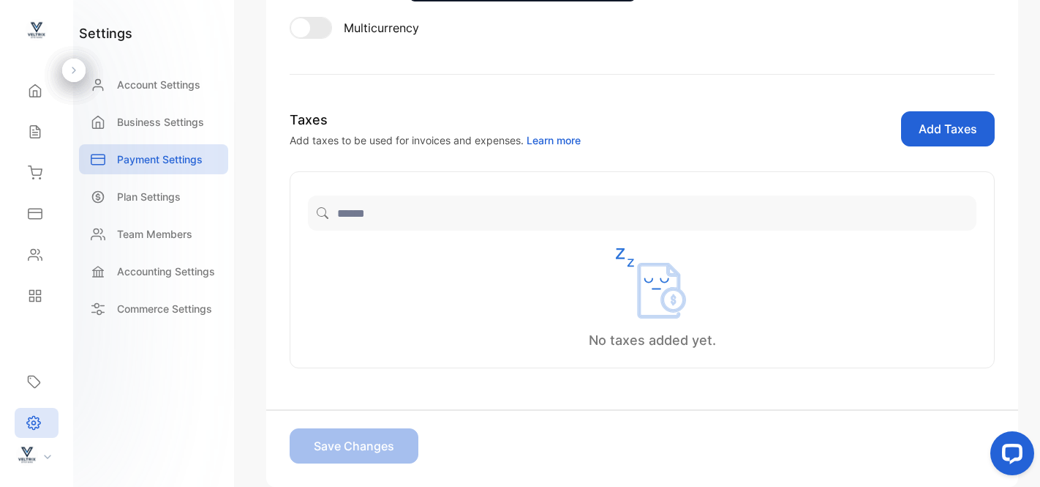
scroll to position [433, 0]
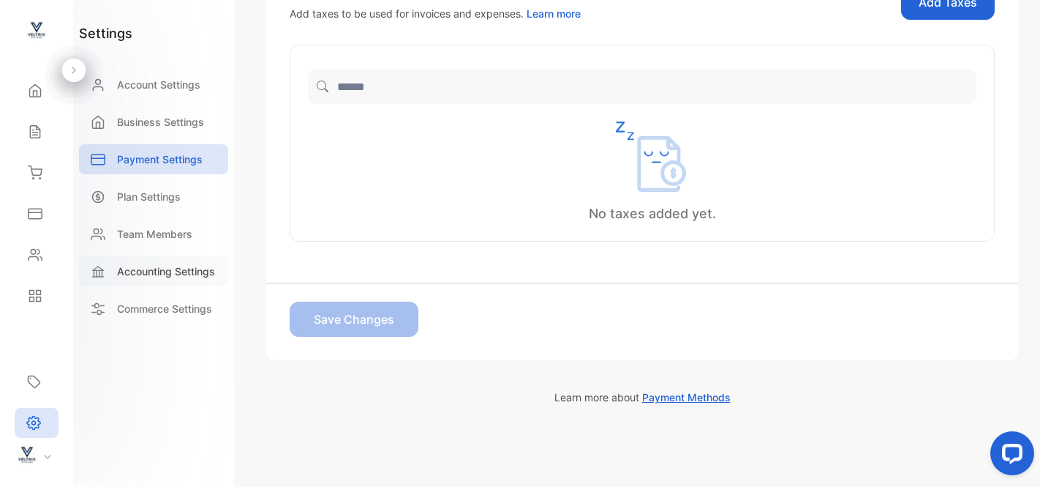
click at [138, 271] on p "Accounting Settings" at bounding box center [166, 270] width 98 height 15
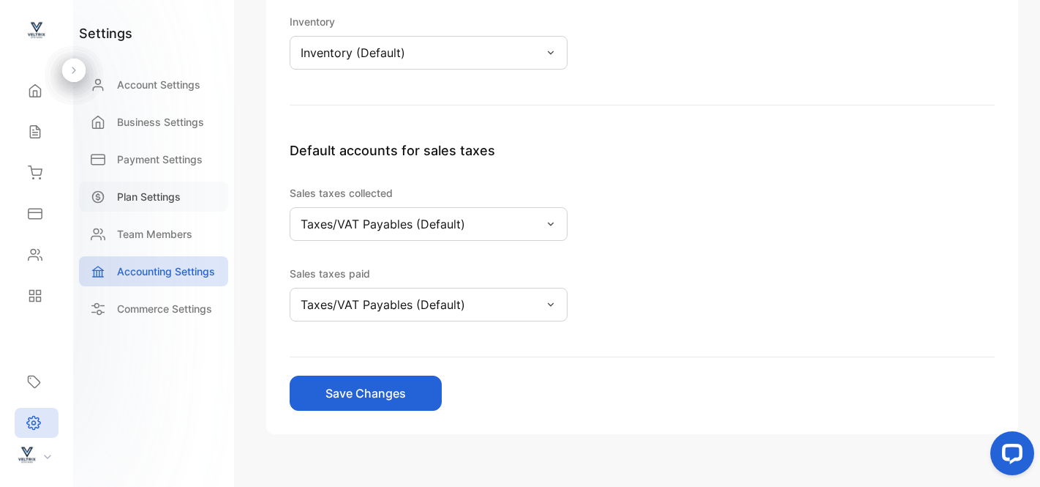
click at [138, 197] on p "Plan Settings" at bounding box center [149, 196] width 64 height 15
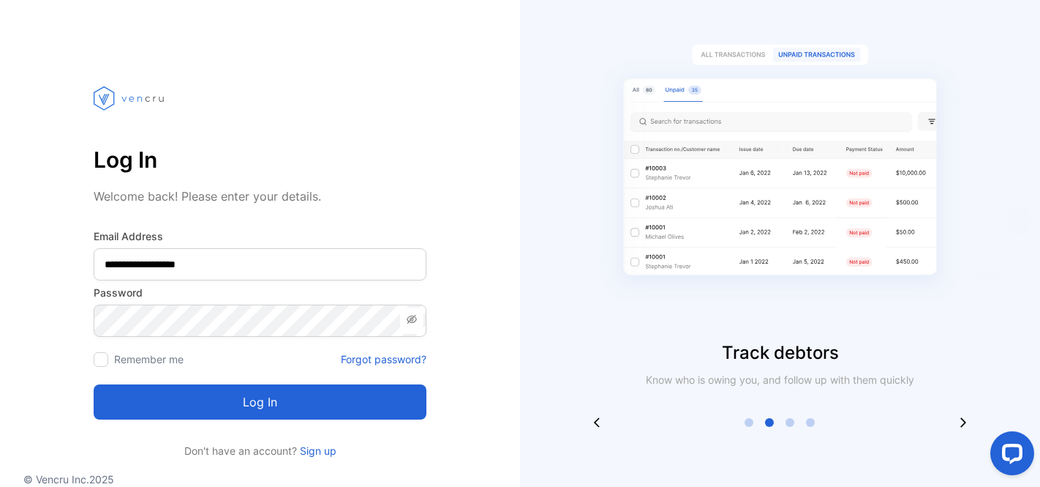
scroll to position [48, 0]
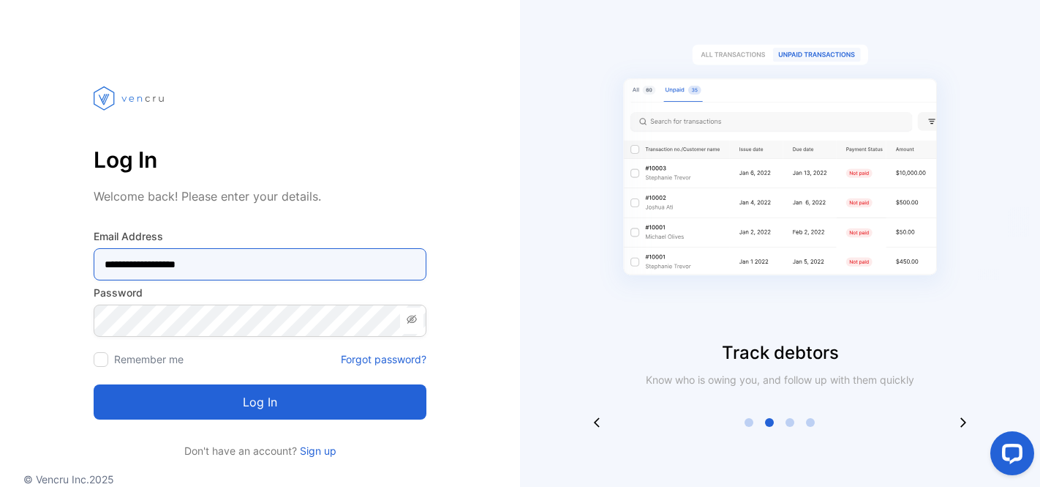
click at [229, 260] on Address-inputemail "**********" at bounding box center [260, 264] width 333 height 32
type Address-inputemail "**********"
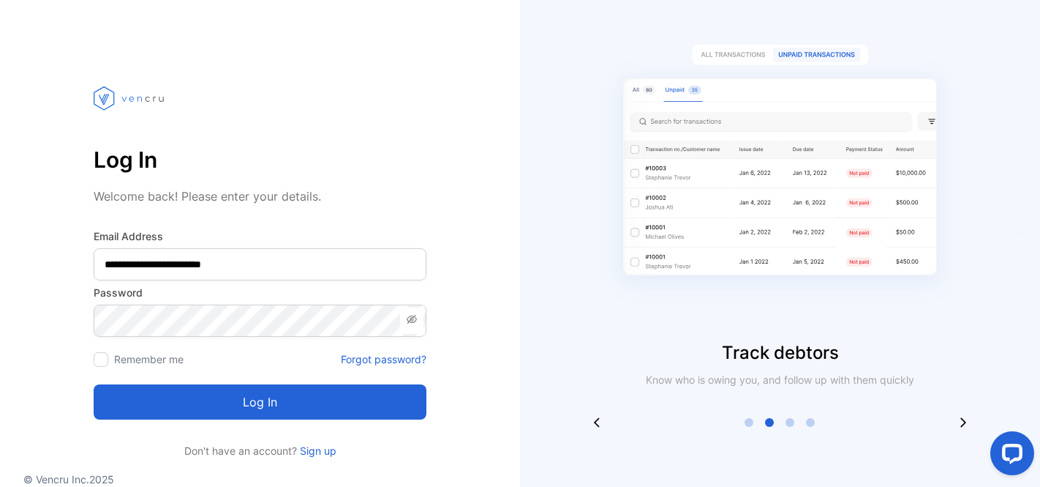
click at [232, 402] on button "Log in" at bounding box center [260, 401] width 333 height 35
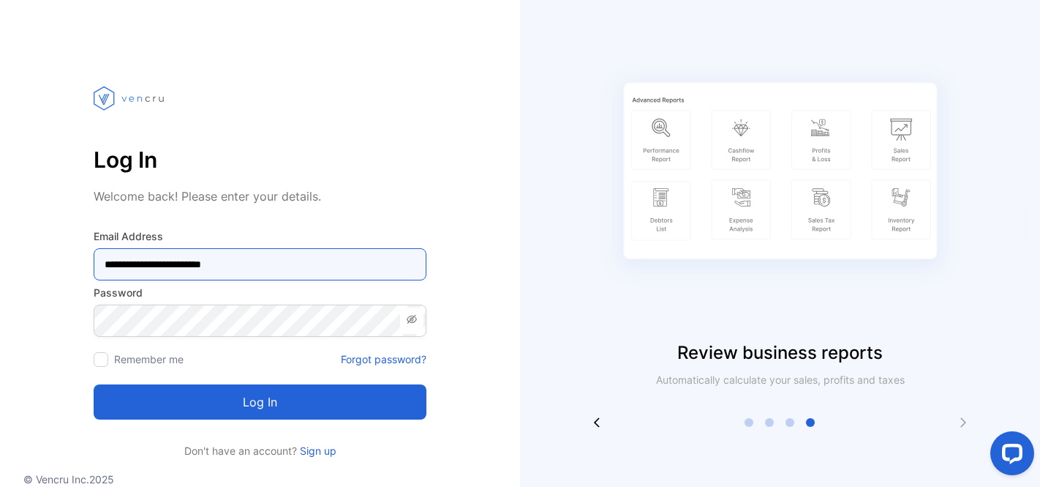
click at [244, 263] on Address-inputemail "**********" at bounding box center [260, 264] width 333 height 32
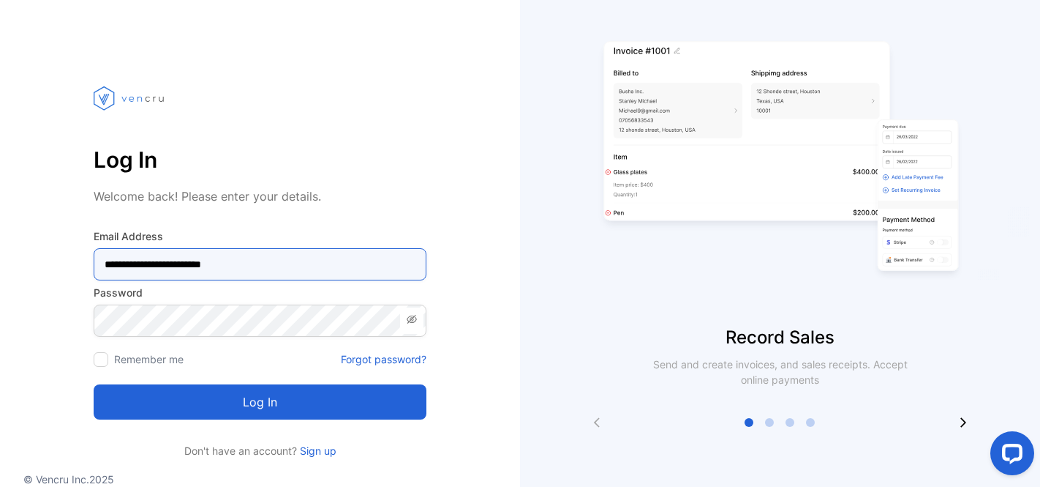
click at [244, 263] on Address-inputemail "**********" at bounding box center [260, 264] width 333 height 32
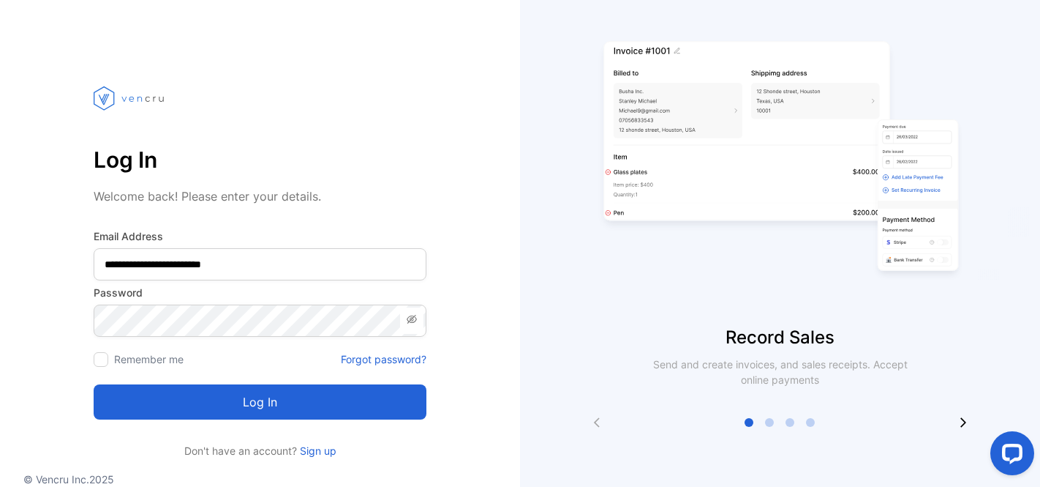
click at [323, 446] on link "Sign up" at bounding box center [317, 450] width 40 height 12
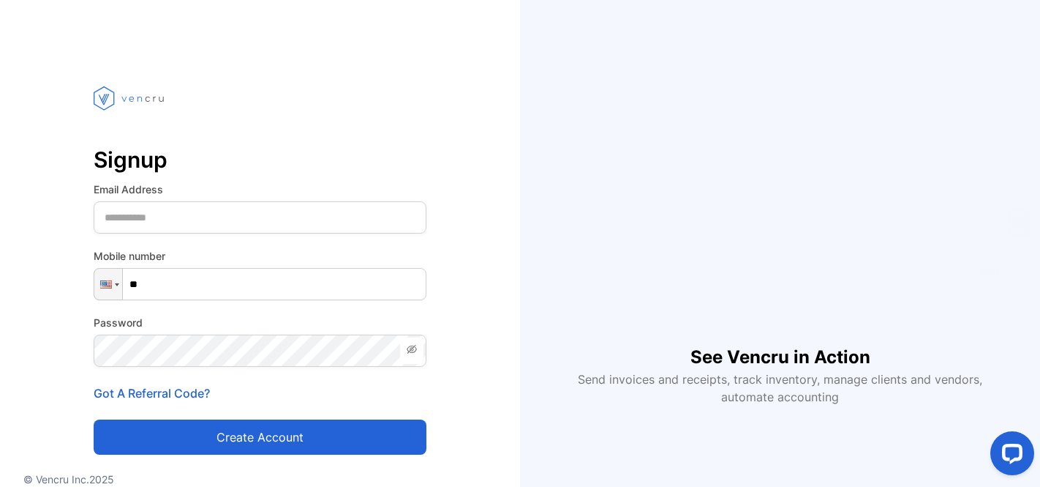
click at [176, 275] on input "**" at bounding box center [260, 284] width 333 height 32
click at [113, 292] on div at bounding box center [108, 284] width 28 height 31
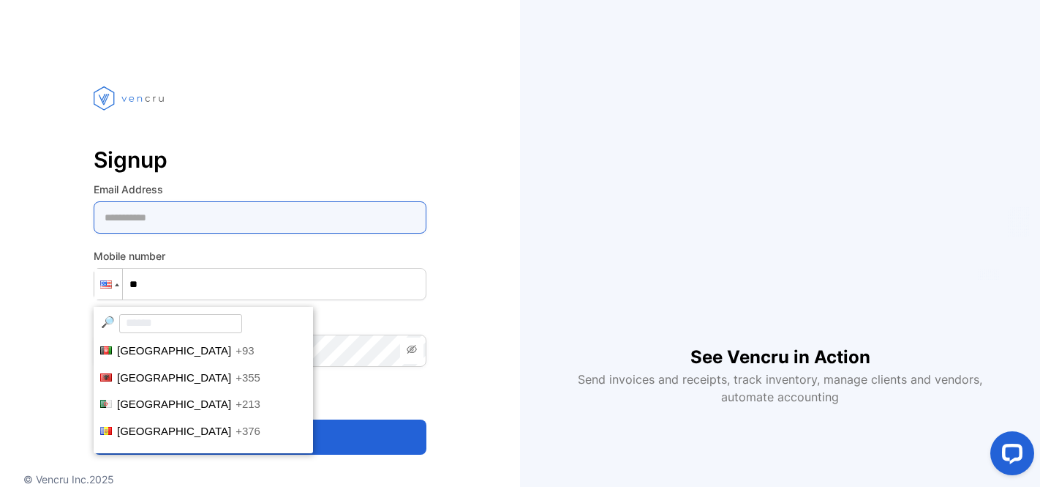
type Address-inputemail "**********"
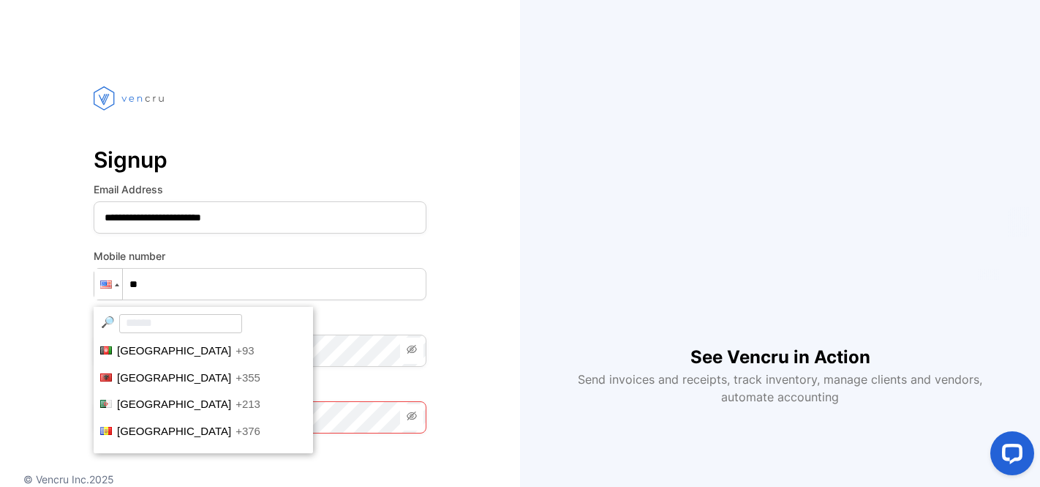
click at [140, 328] on input "search" at bounding box center [180, 323] width 123 height 19
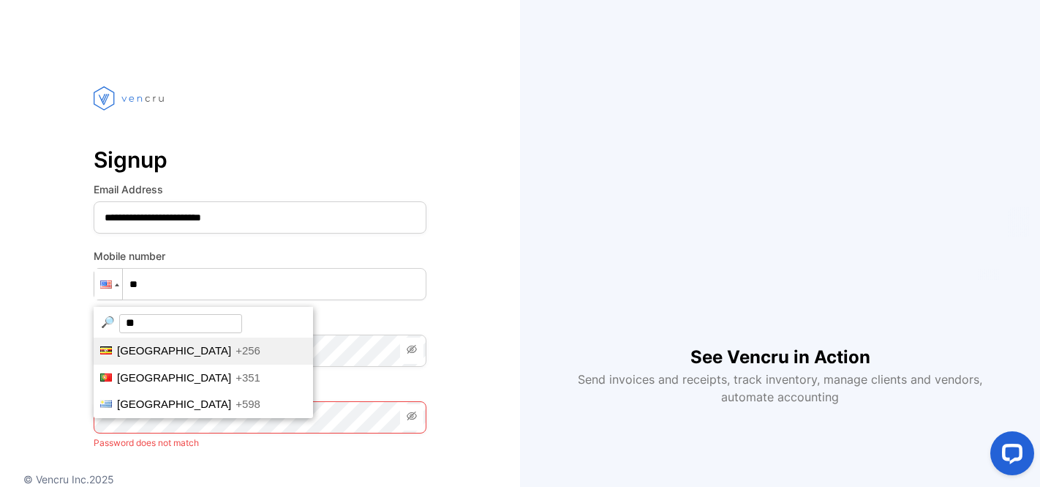
type input "**"
click at [178, 358] on li "Uganda +256" at bounding box center [203, 350] width 219 height 27
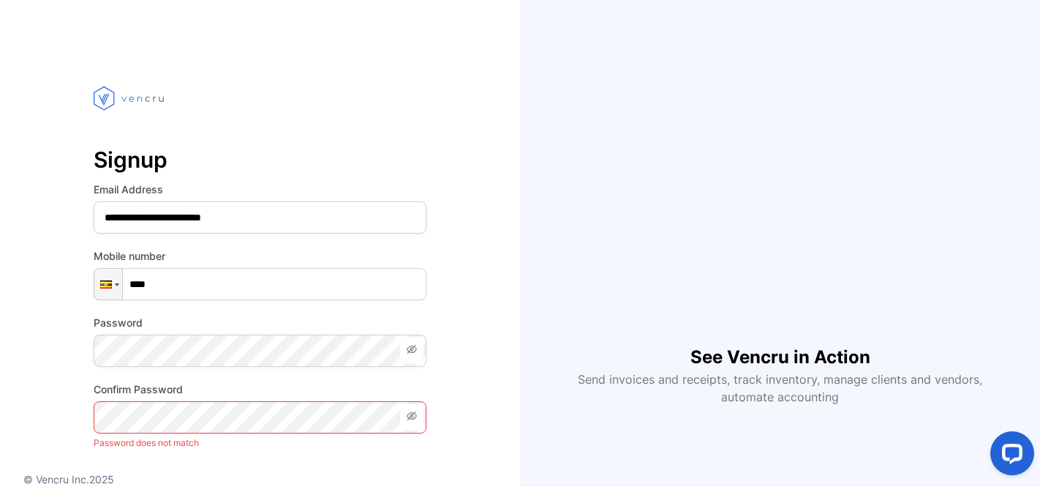
click at [178, 289] on input "****" at bounding box center [260, 284] width 333 height 32
type input "**********"
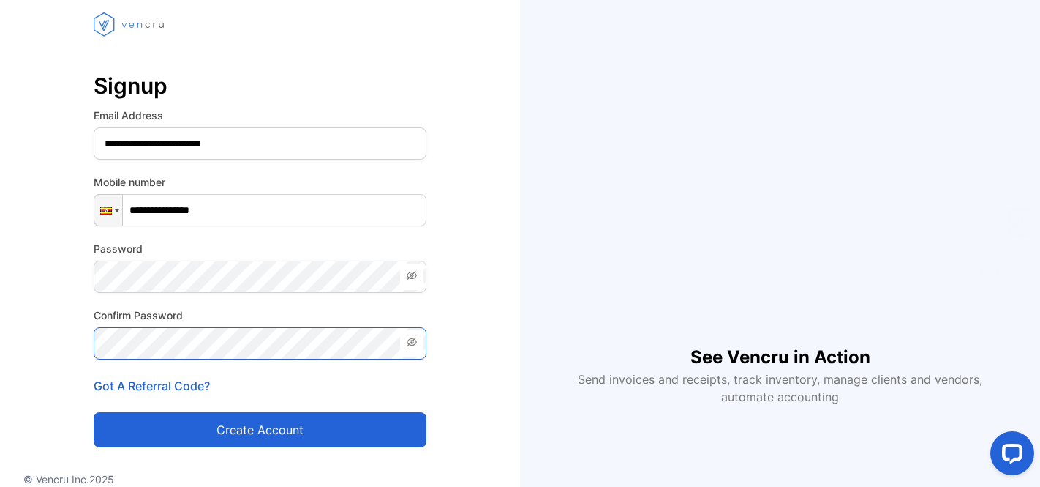
scroll to position [83, 0]
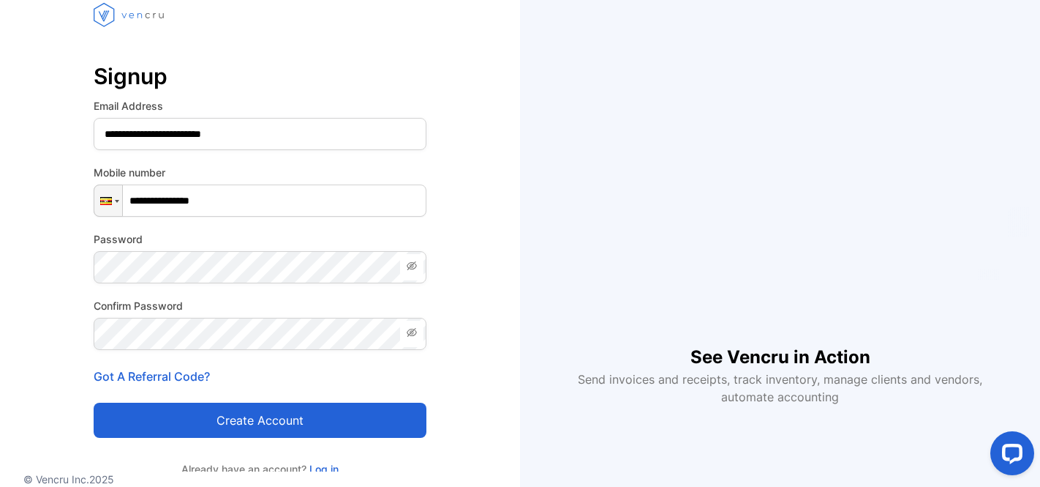
click at [241, 422] on button "Create account" at bounding box center [260, 419] width 333 height 35
